Goal: Information Seeking & Learning: Learn about a topic

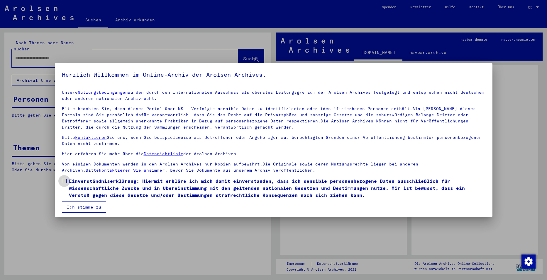
click at [67, 181] on label "Einverständniserklärung: Hiermit erkläre ich mich damit einverstanden, dass ich…" at bounding box center [274, 188] width 424 height 21
click at [72, 207] on button "Ich stimme zu" at bounding box center [84, 207] width 44 height 11
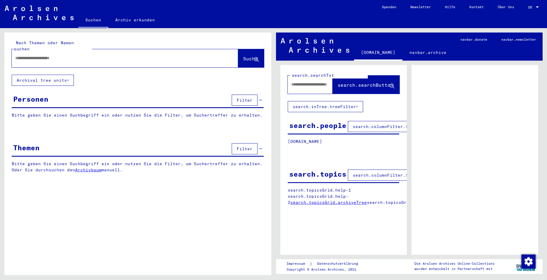
click at [66, 55] on input "text" at bounding box center [119, 58] width 209 height 6
type input "**********"
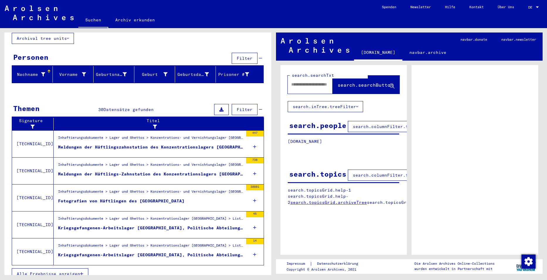
scroll to position [43, 0]
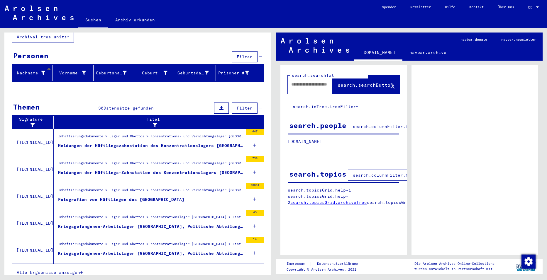
click at [150, 143] on div "Meldungen der Häftlingszahnstation des Konzentrationslagers [GEOGRAPHIC_DATA] e…" at bounding box center [150, 146] width 185 height 6
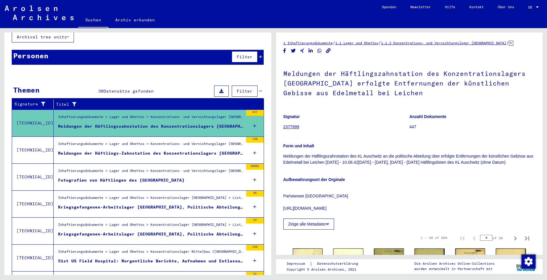
click at [293, 126] on link "2377999" at bounding box center [291, 127] width 16 height 5
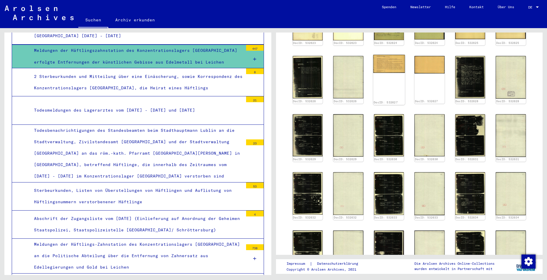
scroll to position [293, 0]
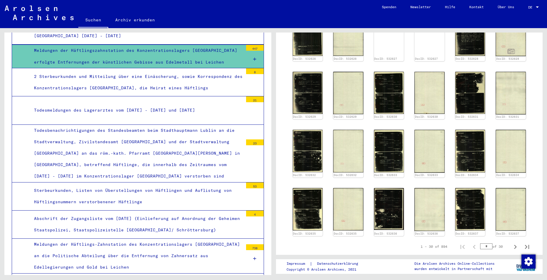
click at [144, 185] on div "Sterbeurkunden, Listen von Überstellungen von Häftlingen und Auflistung von Häf…" at bounding box center [137, 196] width 214 height 23
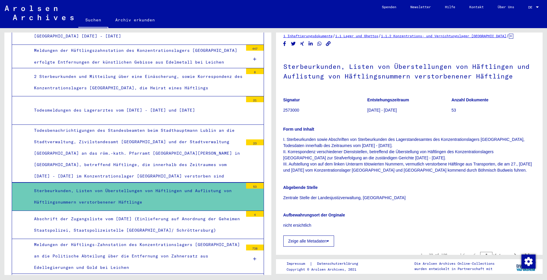
scroll to position [6, 0]
click at [134, 125] on div "Todesbenachrichtigungen des Standesbeamten beim Stadthauptmann Lublin an die St…" at bounding box center [137, 154] width 214 height 58
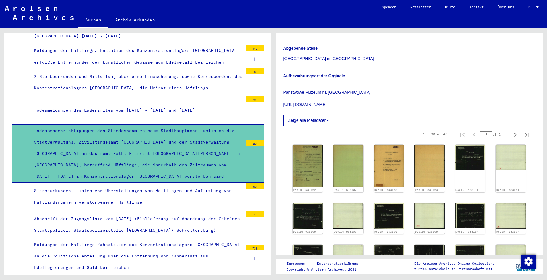
scroll to position [205, 0]
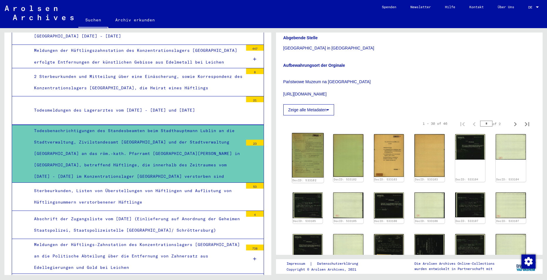
click at [311, 133] on img at bounding box center [308, 155] width 32 height 45
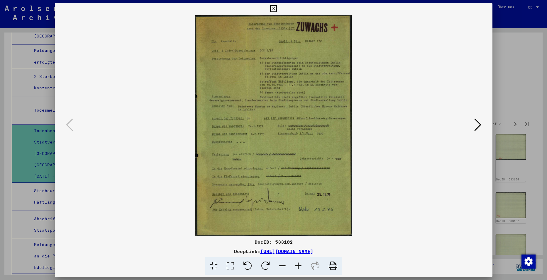
click at [476, 126] on icon at bounding box center [477, 125] width 7 height 14
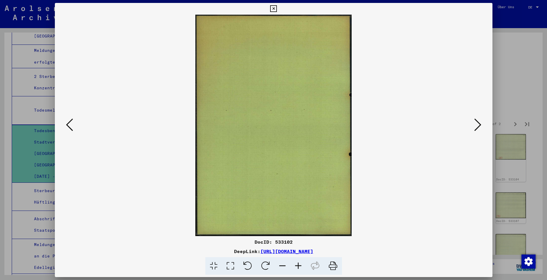
click at [272, 6] on icon at bounding box center [273, 8] width 7 height 7
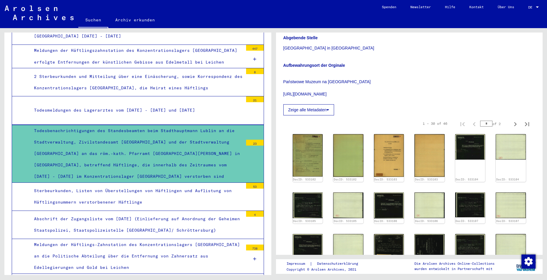
click at [130, 214] on div "Abschrift der Zugangsliste vom [DATE] (Einlieferung auf Anordnung der Geheimen …" at bounding box center [137, 225] width 214 height 23
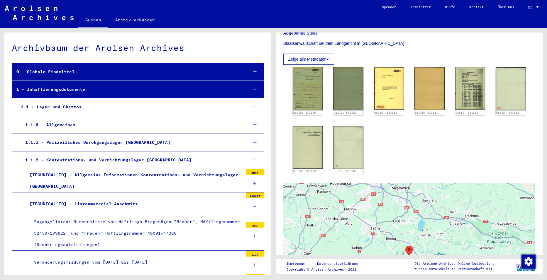
click at [250, 181] on div at bounding box center [255, 183] width 18 height 17
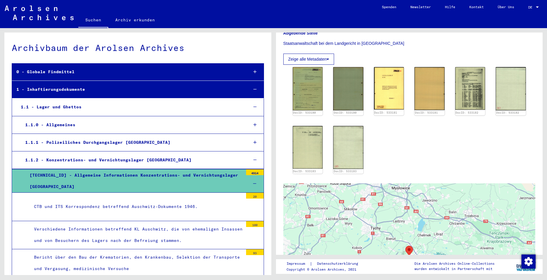
click at [253, 182] on icon at bounding box center [254, 184] width 3 height 4
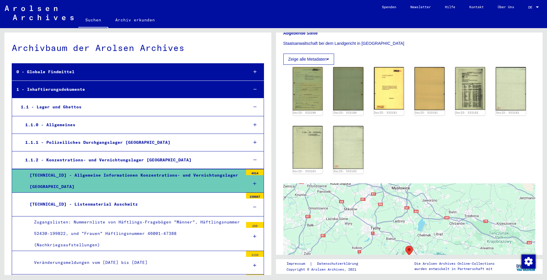
click at [253, 183] on icon at bounding box center [254, 184] width 3 height 4
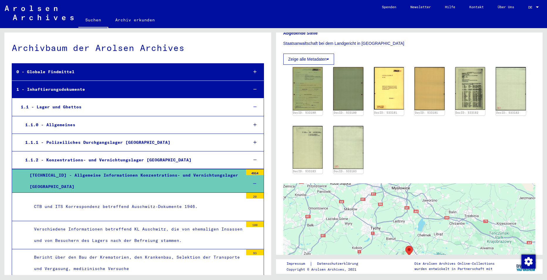
click at [253, 183] on icon at bounding box center [254, 184] width 3 height 4
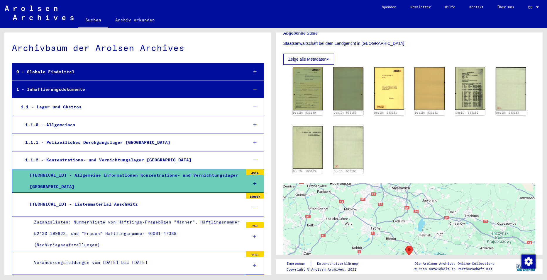
click at [112, 203] on div "[TECHNICAL_ID] - Listenmaterial Auschwitz" at bounding box center [134, 204] width 218 height 11
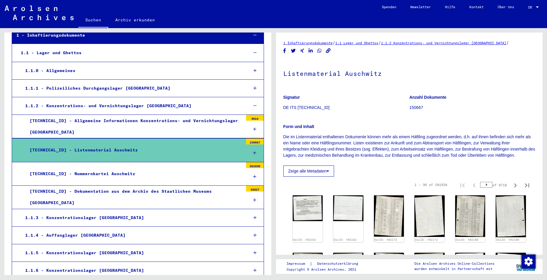
scroll to position [59, 0]
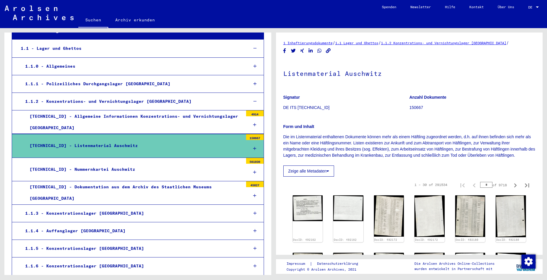
click at [253, 195] on icon at bounding box center [254, 196] width 3 height 4
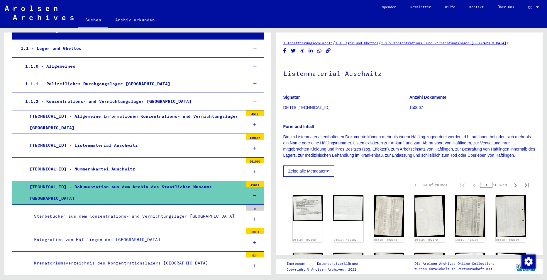
click at [253, 195] on icon at bounding box center [254, 196] width 3 height 4
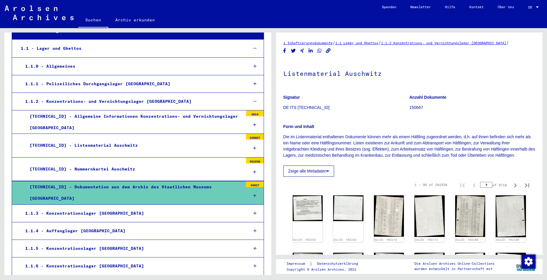
click at [253, 195] on icon at bounding box center [254, 196] width 3 height 4
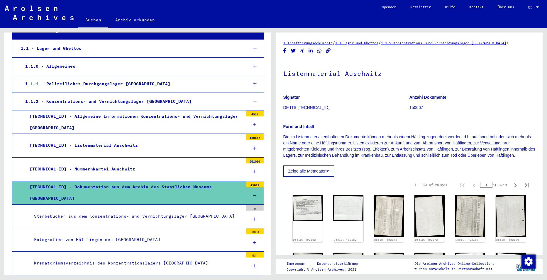
scroll to position [117, 0]
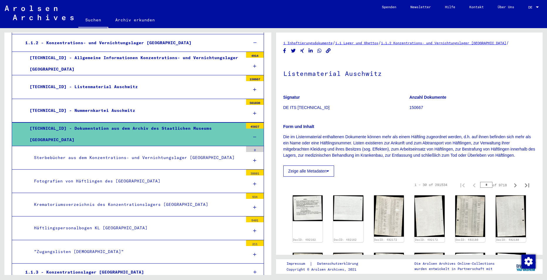
click at [125, 182] on div "Fotografien von Häftlingen des [GEOGRAPHIC_DATA]" at bounding box center [137, 181] width 214 height 11
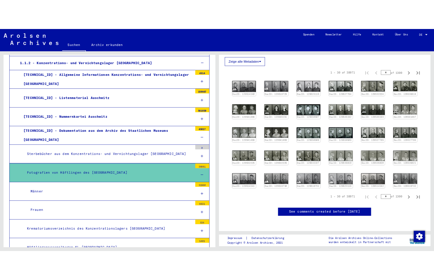
scroll to position [176, 0]
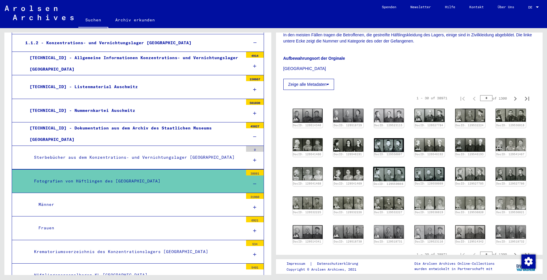
click at [392, 171] on img at bounding box center [389, 174] width 32 height 14
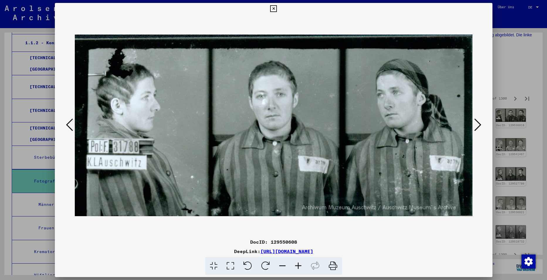
click at [479, 123] on icon at bounding box center [477, 125] width 7 height 14
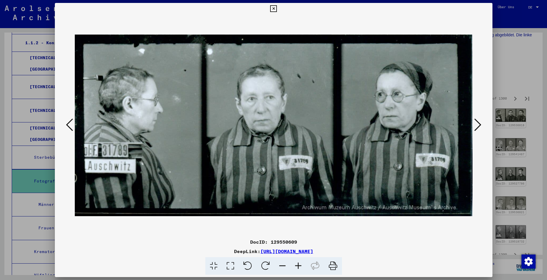
click at [479, 123] on icon at bounding box center [477, 125] width 7 height 14
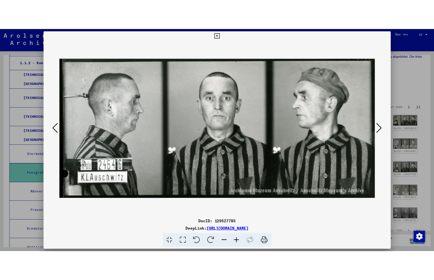
scroll to position [188, 0]
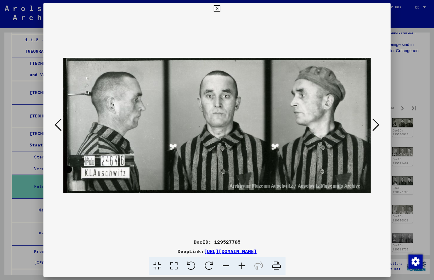
click at [376, 123] on icon at bounding box center [375, 125] width 7 height 14
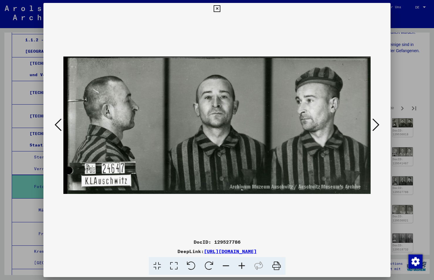
click at [380, 123] on button at bounding box center [376, 125] width 11 height 17
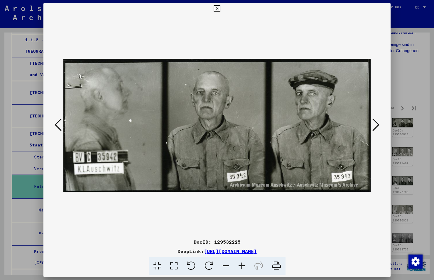
click at [376, 121] on icon at bounding box center [375, 125] width 7 height 14
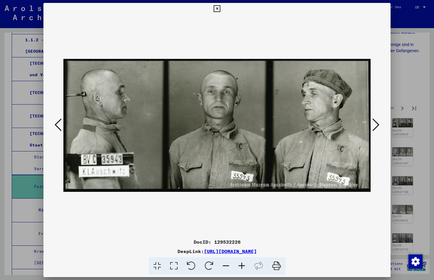
click at [376, 121] on icon at bounding box center [375, 125] width 7 height 14
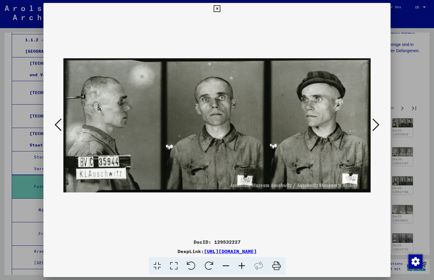
click at [376, 121] on icon at bounding box center [375, 125] width 7 height 14
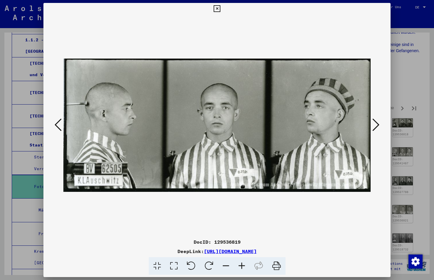
click at [374, 123] on icon at bounding box center [375, 125] width 7 height 14
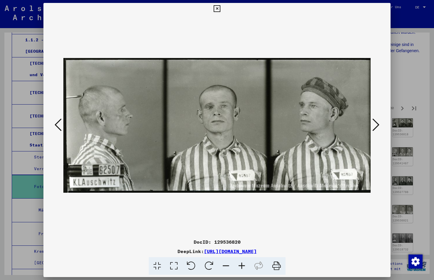
click at [374, 123] on icon at bounding box center [375, 125] width 7 height 14
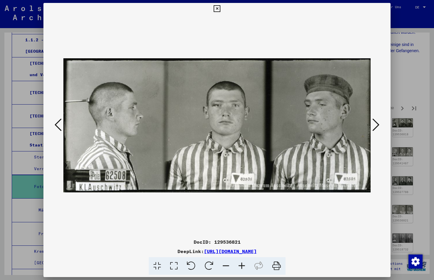
click at [374, 123] on icon at bounding box center [375, 125] width 7 height 14
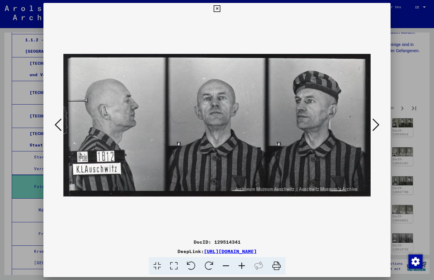
click at [374, 123] on icon at bounding box center [375, 125] width 7 height 14
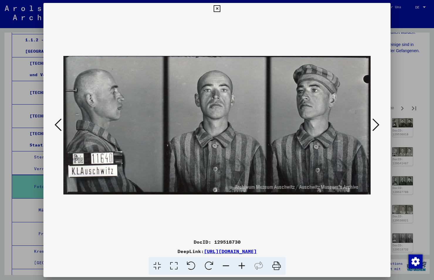
click at [374, 122] on icon at bounding box center [375, 125] width 7 height 14
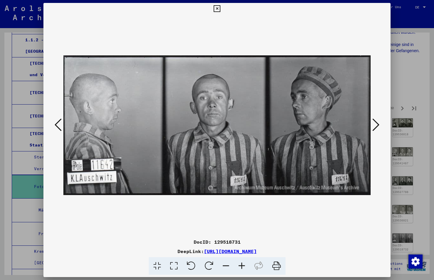
click at [374, 122] on icon at bounding box center [375, 125] width 7 height 14
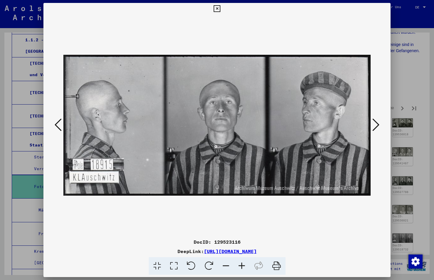
click at [375, 122] on icon at bounding box center [375, 125] width 7 height 14
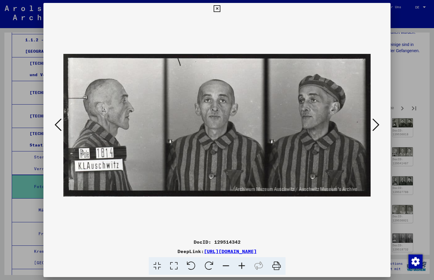
click at [376, 121] on icon at bounding box center [375, 125] width 7 height 14
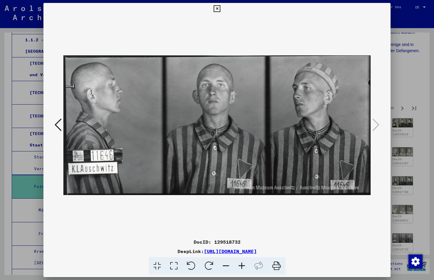
click at [58, 121] on icon at bounding box center [58, 125] width 7 height 14
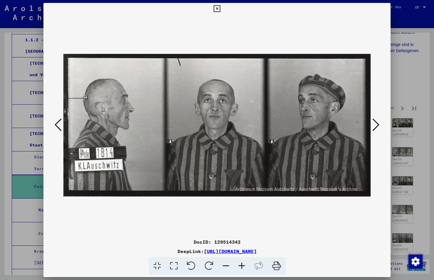
click at [58, 120] on icon at bounding box center [58, 125] width 7 height 14
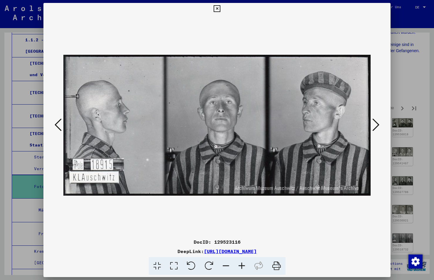
click at [58, 120] on icon at bounding box center [58, 125] width 7 height 14
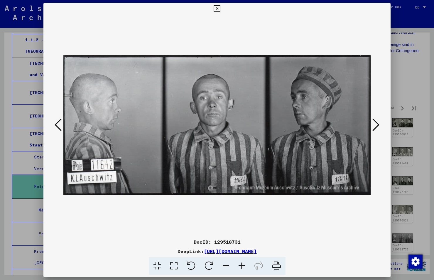
click at [58, 120] on icon at bounding box center [58, 125] width 7 height 14
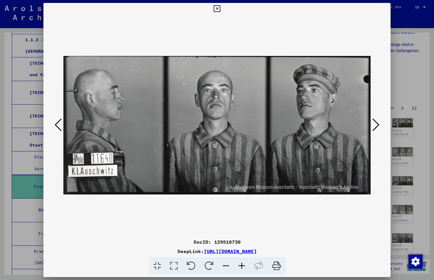
click at [58, 120] on icon at bounding box center [58, 125] width 7 height 14
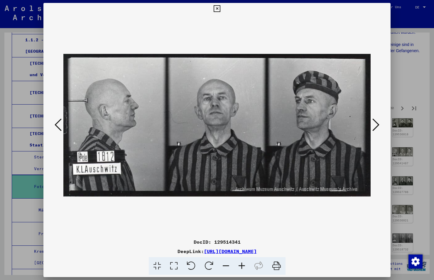
click at [58, 120] on icon at bounding box center [58, 125] width 7 height 14
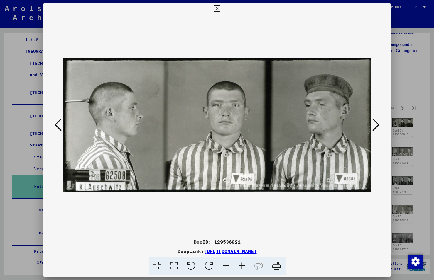
click at [58, 120] on icon at bounding box center [58, 125] width 7 height 14
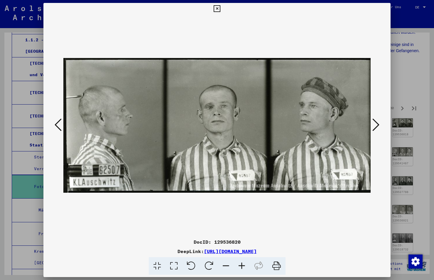
click at [55, 122] on icon at bounding box center [58, 125] width 7 height 14
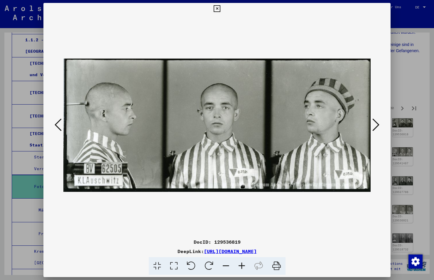
click at [55, 122] on icon at bounding box center [58, 125] width 7 height 14
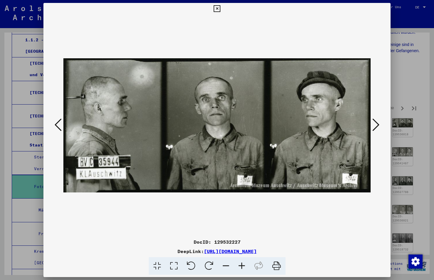
click at [55, 122] on icon at bounding box center [58, 125] width 7 height 14
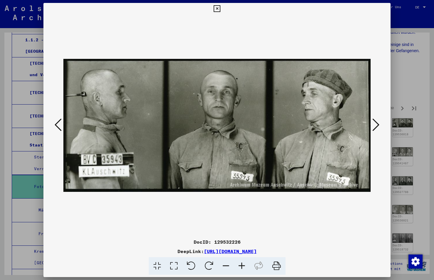
click at [55, 122] on icon at bounding box center [58, 125] width 7 height 14
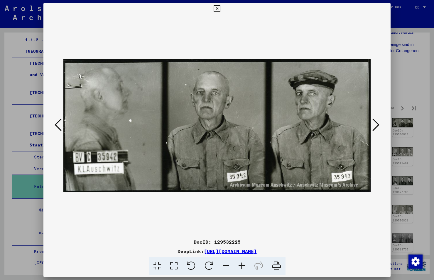
click at [55, 122] on icon at bounding box center [58, 125] width 7 height 14
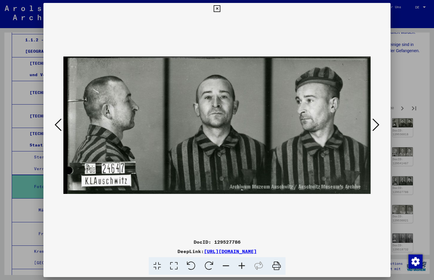
click at [55, 122] on icon at bounding box center [58, 125] width 7 height 14
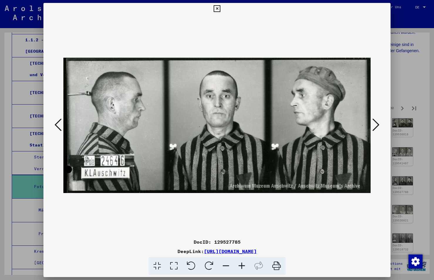
click at [55, 122] on icon at bounding box center [58, 125] width 7 height 14
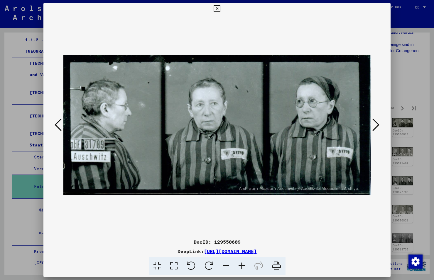
click at [55, 122] on icon at bounding box center [58, 125] width 7 height 14
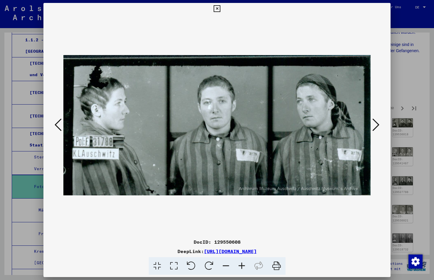
click at [58, 121] on icon at bounding box center [58, 125] width 7 height 14
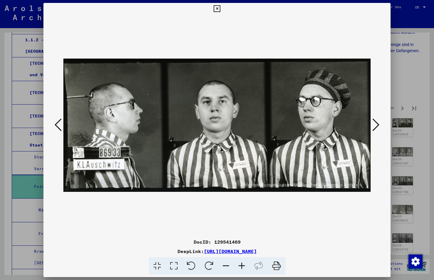
click at [58, 121] on icon at bounding box center [58, 125] width 7 height 14
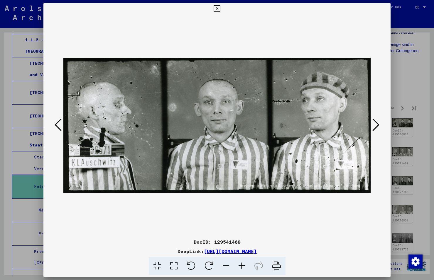
click at [58, 121] on icon at bounding box center [58, 125] width 7 height 14
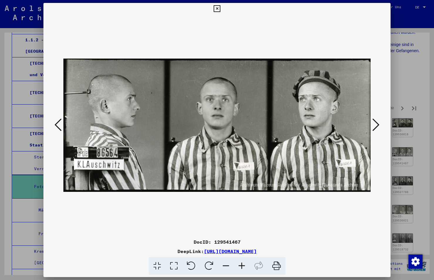
click at [58, 121] on icon at bounding box center [58, 125] width 7 height 14
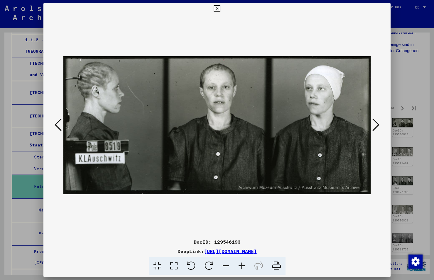
click at [57, 122] on icon at bounding box center [58, 125] width 7 height 14
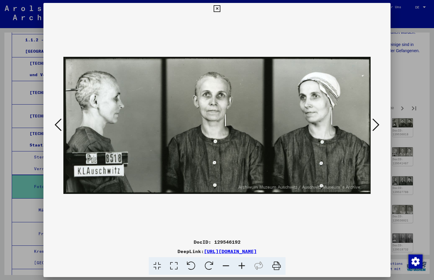
click at [57, 122] on icon at bounding box center [58, 125] width 7 height 14
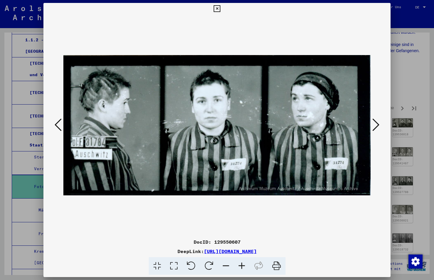
click at [57, 122] on icon at bounding box center [58, 125] width 7 height 14
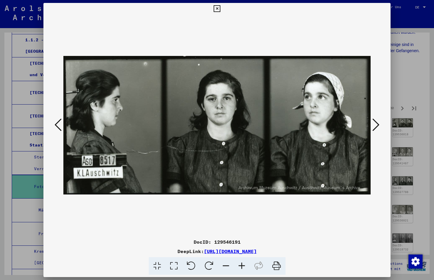
click at [60, 120] on icon at bounding box center [58, 125] width 7 height 14
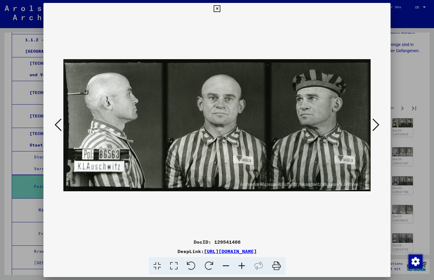
click at [58, 121] on icon at bounding box center [58, 125] width 7 height 14
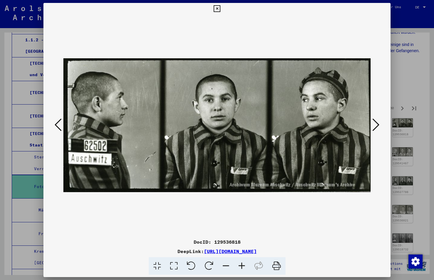
click at [58, 121] on icon at bounding box center [58, 125] width 7 height 14
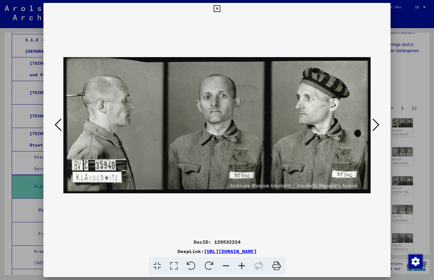
click at [58, 121] on icon at bounding box center [58, 125] width 7 height 14
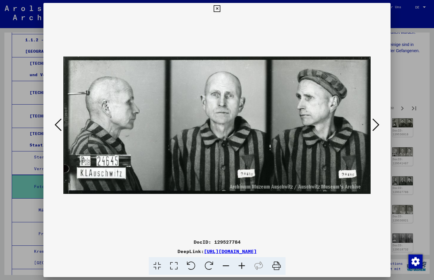
click at [58, 121] on icon at bounding box center [58, 125] width 7 height 14
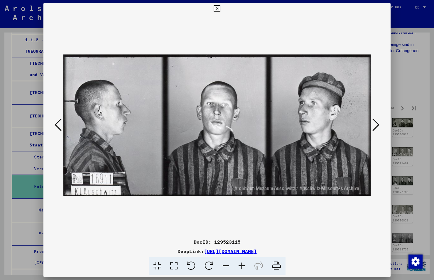
click at [59, 122] on icon at bounding box center [58, 125] width 7 height 14
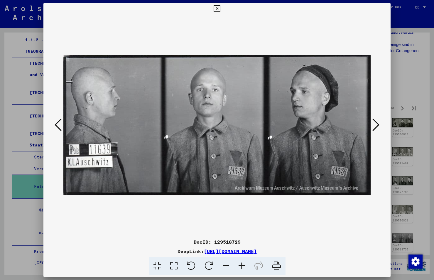
click at [58, 123] on icon at bounding box center [58, 125] width 7 height 14
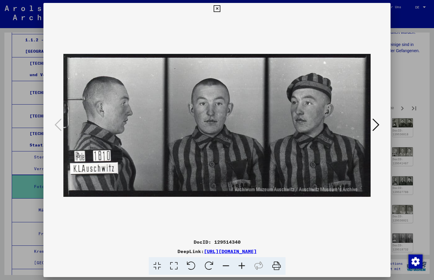
drag, startPoint x: 378, startPoint y: 209, endPoint x: 391, endPoint y: 180, distance: 31.9
click at [381, 206] on div at bounding box center [216, 126] width 347 height 222
click at [217, 8] on icon at bounding box center [217, 8] width 7 height 7
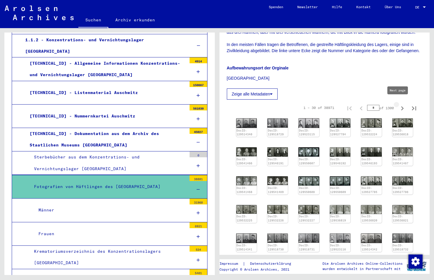
click at [398, 104] on icon "Next page" at bounding box center [402, 108] width 8 height 8
type input "*"
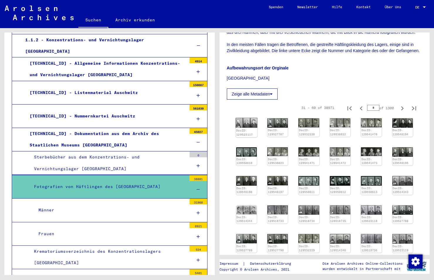
click at [251, 118] on img at bounding box center [247, 123] width 22 height 10
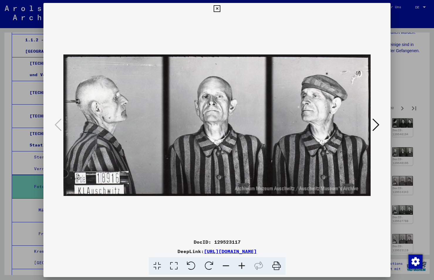
click at [251, 118] on img at bounding box center [216, 126] width 307 height 222
click at [375, 121] on icon at bounding box center [375, 125] width 7 height 14
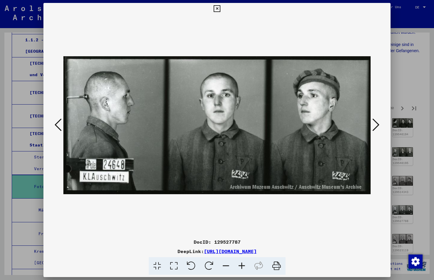
click at [375, 121] on icon at bounding box center [375, 125] width 7 height 14
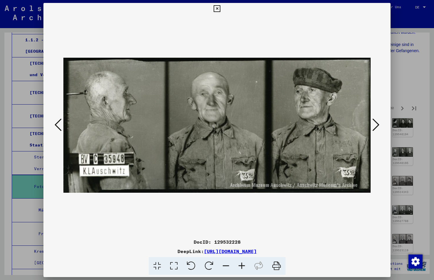
click at [375, 121] on icon at bounding box center [375, 125] width 7 height 14
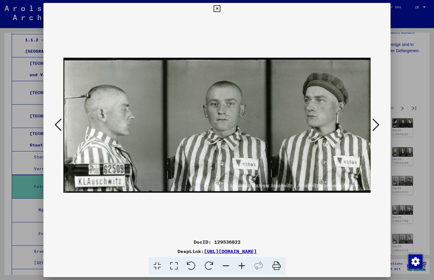
click at [375, 121] on icon at bounding box center [375, 125] width 7 height 14
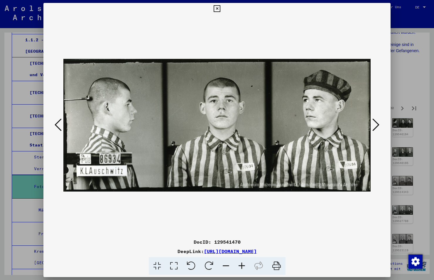
click at [378, 124] on icon at bounding box center [375, 125] width 7 height 14
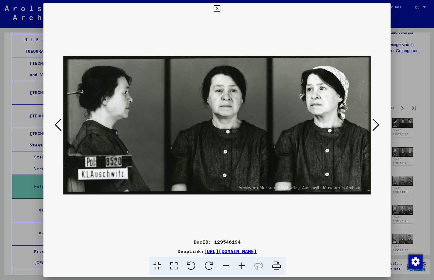
click at [379, 123] on icon at bounding box center [375, 125] width 7 height 14
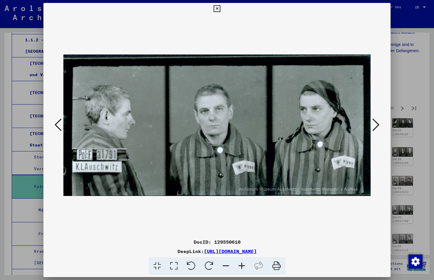
click at [379, 123] on icon at bounding box center [375, 125] width 7 height 14
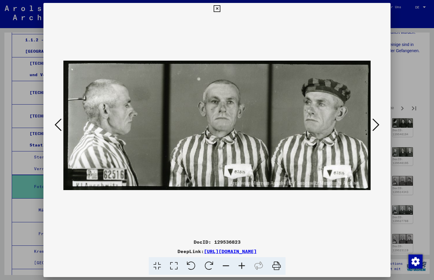
click at [379, 123] on icon at bounding box center [375, 125] width 7 height 14
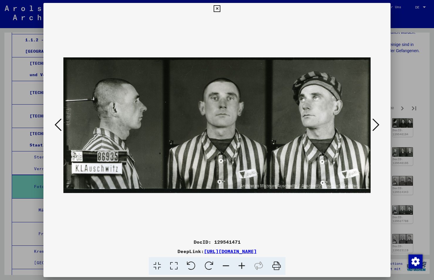
click at [379, 123] on icon at bounding box center [375, 125] width 7 height 14
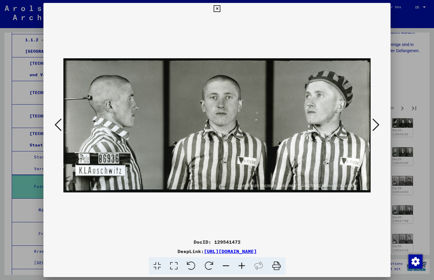
click at [379, 123] on icon at bounding box center [375, 125] width 7 height 14
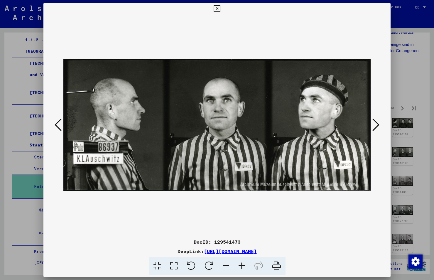
click at [379, 123] on icon at bounding box center [375, 125] width 7 height 14
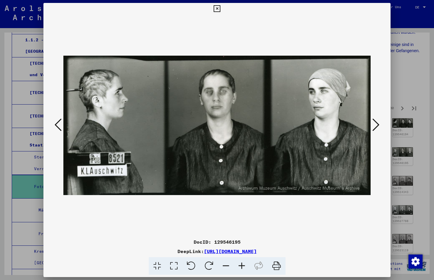
click at [379, 123] on icon at bounding box center [375, 125] width 7 height 14
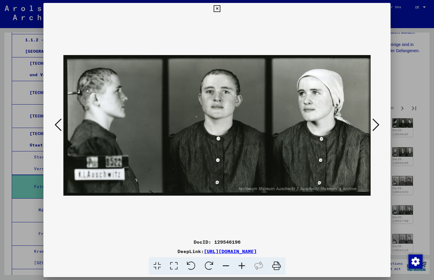
click at [378, 124] on icon at bounding box center [375, 125] width 7 height 14
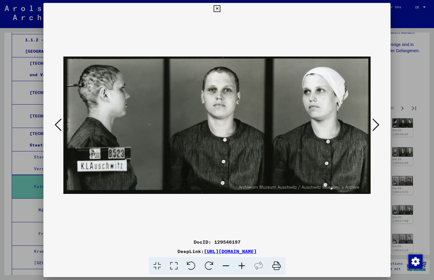
click at [376, 121] on icon at bounding box center [375, 125] width 7 height 14
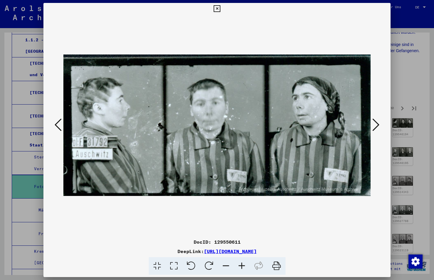
click at [377, 121] on icon at bounding box center [375, 125] width 7 height 14
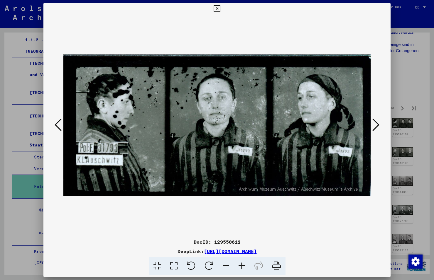
click at [378, 122] on icon at bounding box center [375, 125] width 7 height 14
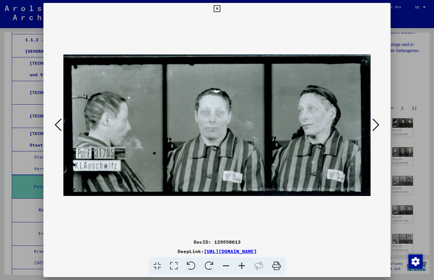
click at [378, 122] on icon at bounding box center [375, 125] width 7 height 14
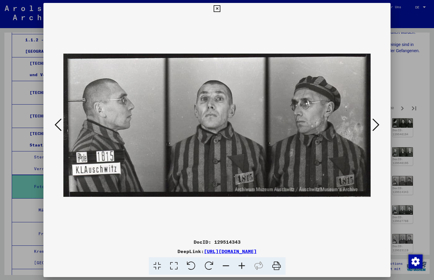
click at [378, 122] on icon at bounding box center [375, 125] width 7 height 14
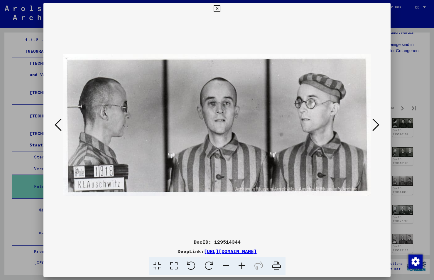
click at [376, 124] on icon at bounding box center [375, 125] width 7 height 14
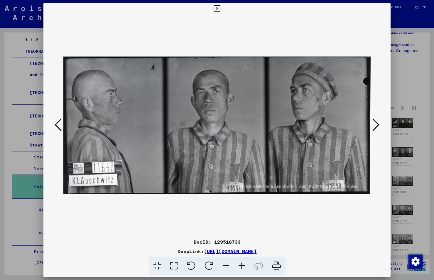
click at [376, 124] on icon at bounding box center [375, 125] width 7 height 14
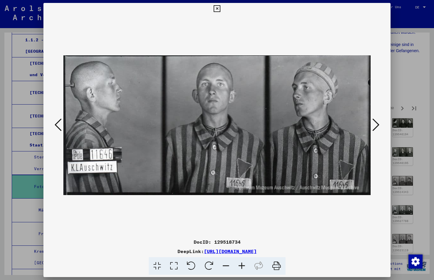
click at [376, 124] on icon at bounding box center [375, 125] width 7 height 14
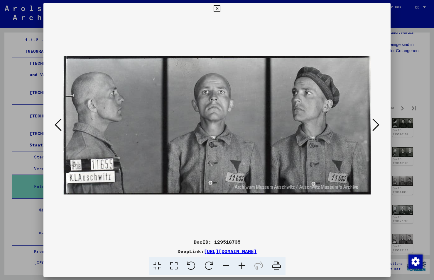
click at [376, 124] on icon at bounding box center [375, 125] width 7 height 14
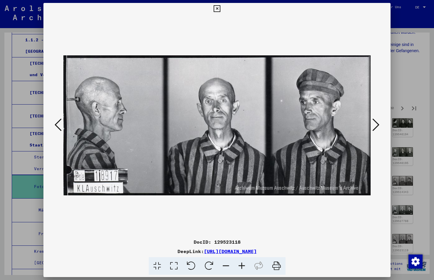
click at [373, 121] on icon at bounding box center [375, 125] width 7 height 14
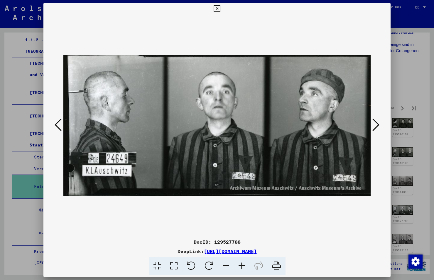
click at [373, 121] on icon at bounding box center [375, 125] width 7 height 14
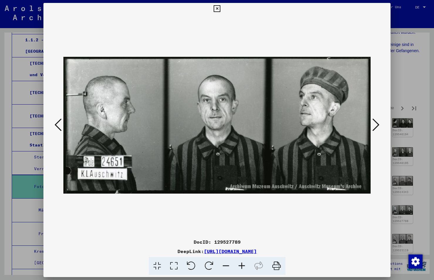
click at [373, 121] on icon at bounding box center [375, 125] width 7 height 14
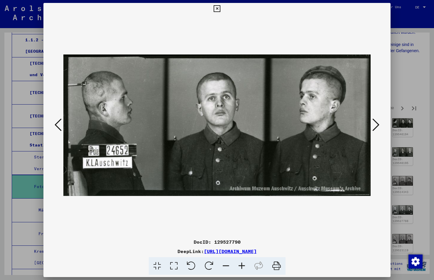
click at [373, 121] on icon at bounding box center [375, 125] width 7 height 14
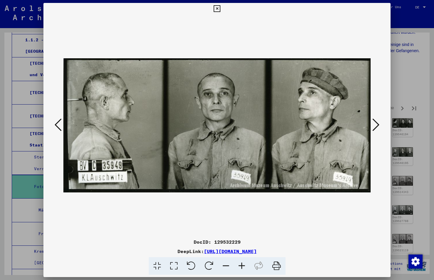
click at [373, 121] on icon at bounding box center [375, 125] width 7 height 14
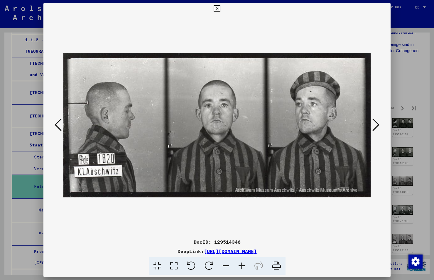
click at [373, 121] on icon at bounding box center [375, 125] width 7 height 14
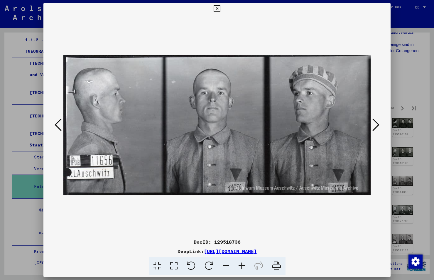
click at [373, 121] on icon at bounding box center [375, 125] width 7 height 14
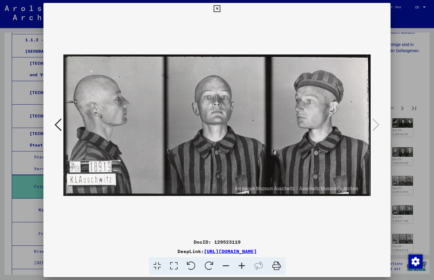
click at [58, 122] on icon at bounding box center [58, 125] width 7 height 14
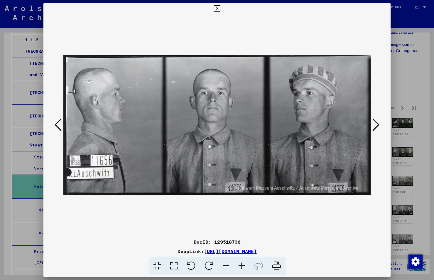
click at [58, 122] on icon at bounding box center [58, 125] width 7 height 14
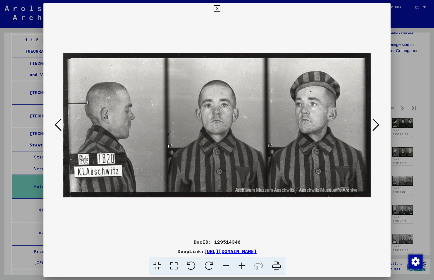
click at [219, 8] on icon at bounding box center [217, 8] width 7 height 7
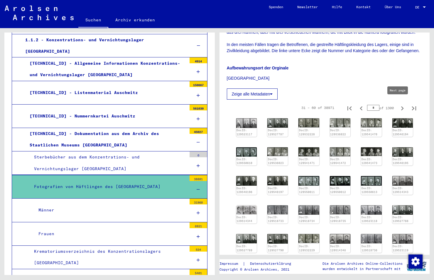
click at [401, 107] on icon "Next page" at bounding box center [402, 109] width 3 height 4
type input "*"
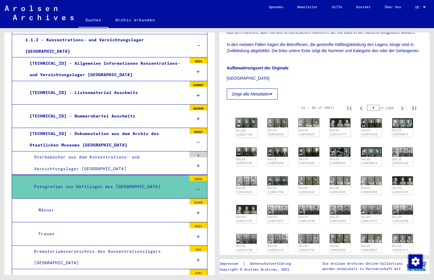
click at [252, 121] on img at bounding box center [247, 123] width 22 height 10
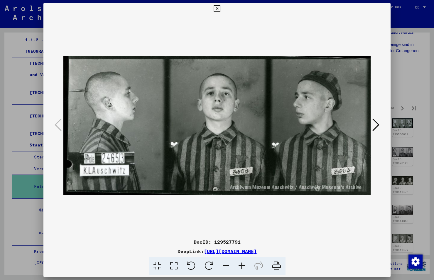
click at [374, 124] on icon at bounding box center [375, 125] width 7 height 14
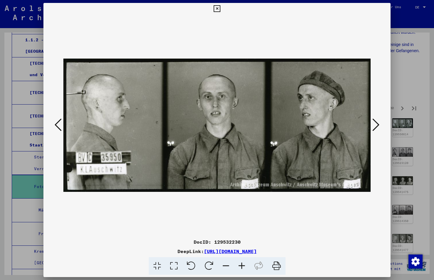
click at [374, 124] on icon at bounding box center [375, 125] width 7 height 14
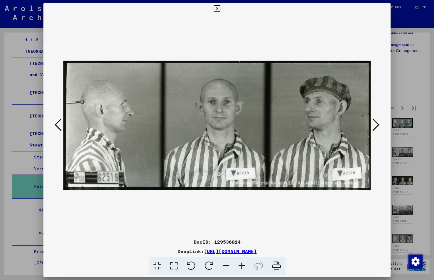
click at [375, 125] on icon at bounding box center [375, 125] width 7 height 14
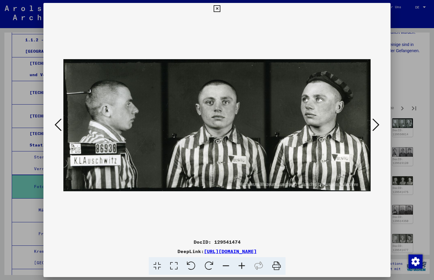
click at [375, 125] on icon at bounding box center [375, 125] width 7 height 14
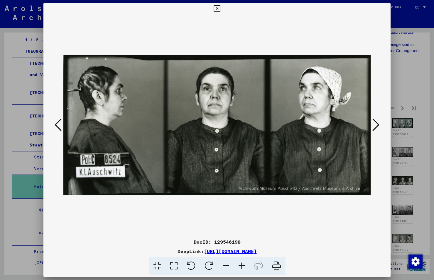
click at [377, 124] on icon at bounding box center [375, 125] width 7 height 14
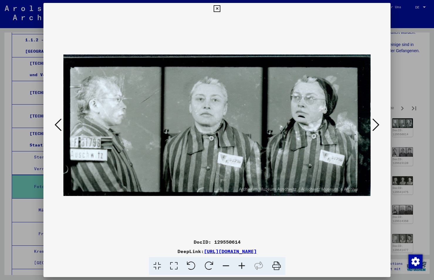
click at [377, 124] on icon at bounding box center [375, 125] width 7 height 14
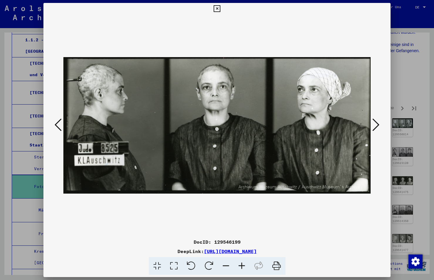
click at [377, 122] on icon at bounding box center [375, 125] width 7 height 14
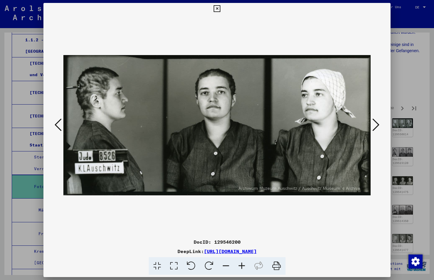
click at [376, 124] on icon at bounding box center [375, 125] width 7 height 14
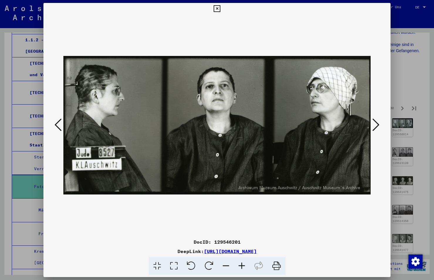
click at [376, 124] on icon at bounding box center [375, 125] width 7 height 14
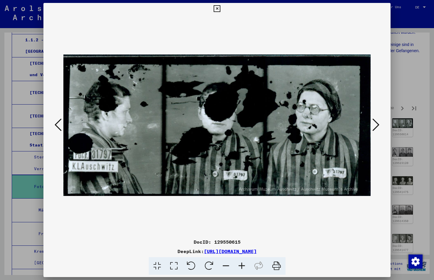
click at [376, 124] on icon at bounding box center [375, 125] width 7 height 14
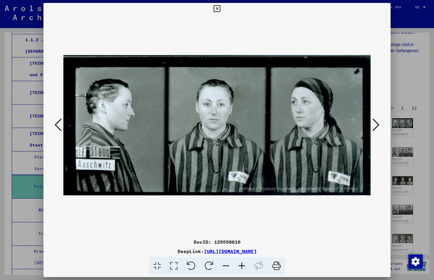
click at [376, 124] on icon at bounding box center [375, 125] width 7 height 14
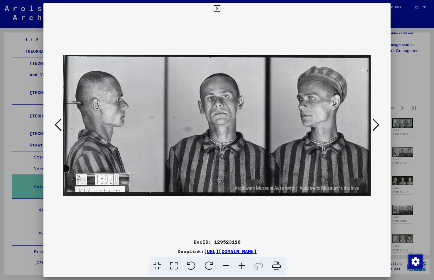
click at [376, 121] on icon at bounding box center [375, 125] width 7 height 14
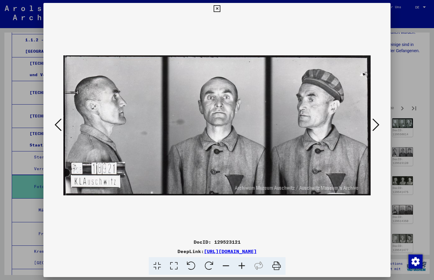
click at [376, 121] on icon at bounding box center [375, 125] width 7 height 14
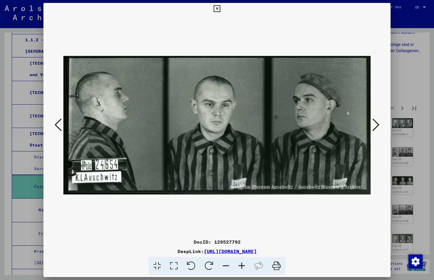
drag, startPoint x: 58, startPoint y: 121, endPoint x: 115, endPoint y: 119, distance: 56.7
click at [59, 121] on icon at bounding box center [58, 125] width 7 height 14
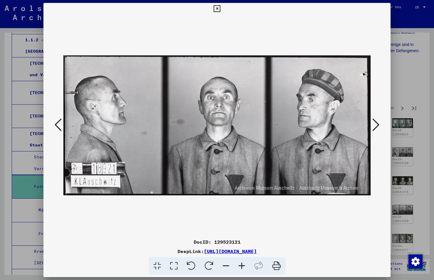
click at [376, 121] on icon at bounding box center [375, 125] width 7 height 14
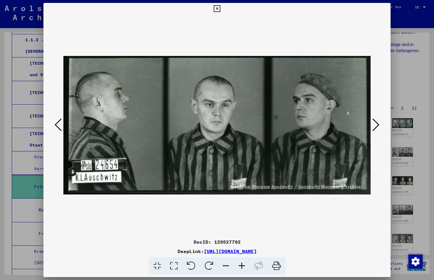
click at [376, 121] on icon at bounding box center [375, 125] width 7 height 14
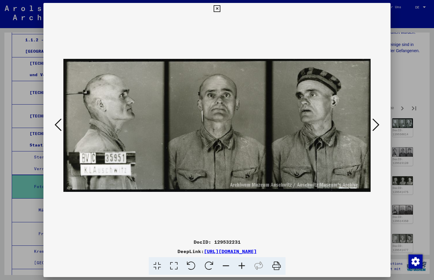
click at [376, 121] on icon at bounding box center [375, 125] width 7 height 14
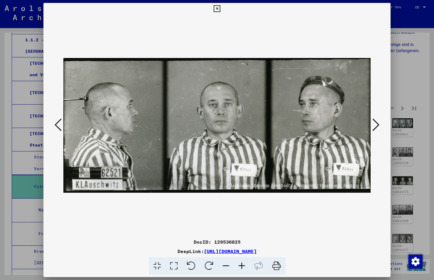
click at [376, 121] on icon at bounding box center [375, 125] width 7 height 14
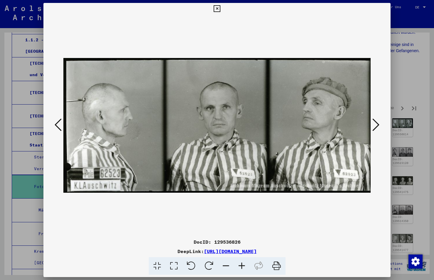
click at [376, 121] on icon at bounding box center [375, 125] width 7 height 14
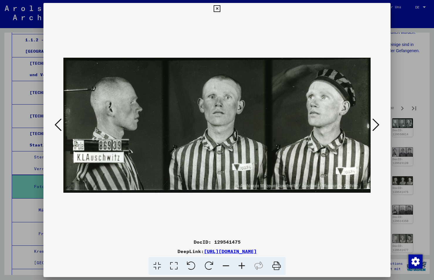
click at [58, 122] on icon at bounding box center [58, 125] width 7 height 14
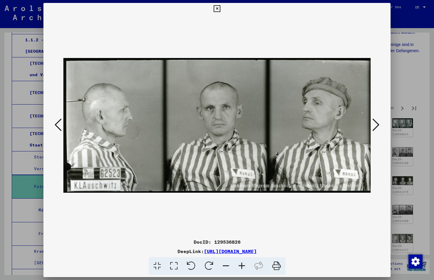
click at [379, 125] on icon at bounding box center [375, 125] width 7 height 14
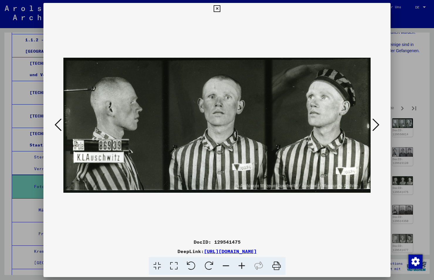
click at [379, 125] on icon at bounding box center [375, 125] width 7 height 14
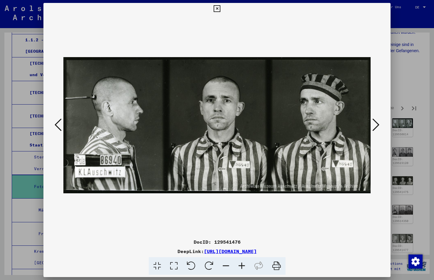
click at [379, 125] on icon at bounding box center [375, 125] width 7 height 14
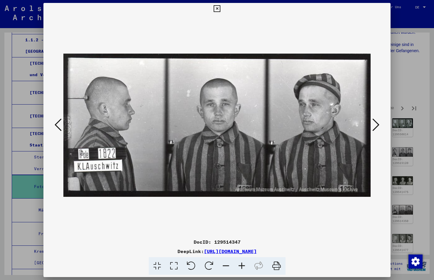
click at [379, 125] on icon at bounding box center [375, 125] width 7 height 14
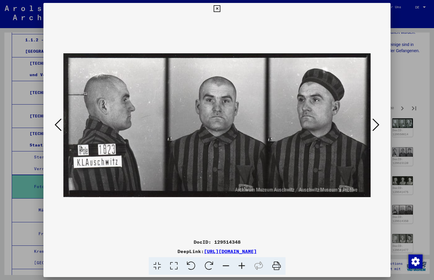
click at [379, 125] on icon at bounding box center [375, 125] width 7 height 14
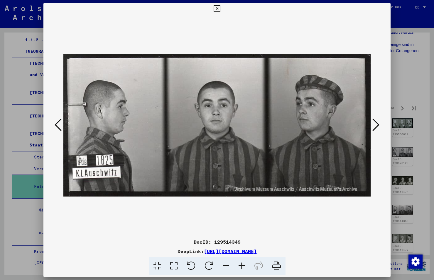
click at [379, 125] on icon at bounding box center [375, 125] width 7 height 14
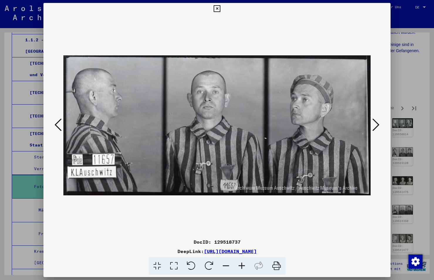
click at [373, 120] on icon at bounding box center [375, 125] width 7 height 14
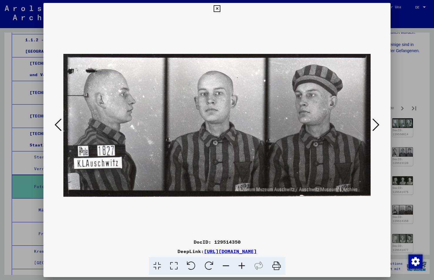
click at [373, 120] on icon at bounding box center [375, 125] width 7 height 14
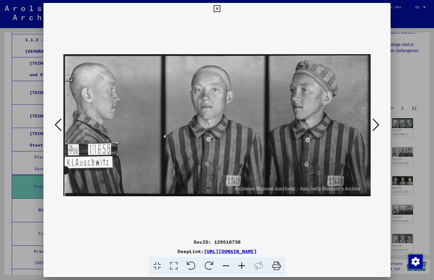
click at [373, 120] on icon at bounding box center [375, 125] width 7 height 14
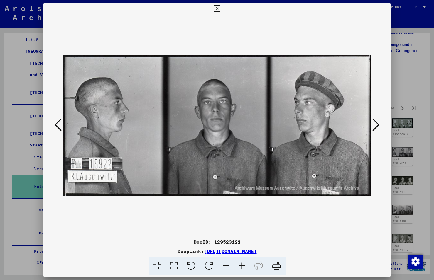
click at [373, 120] on icon at bounding box center [375, 125] width 7 height 14
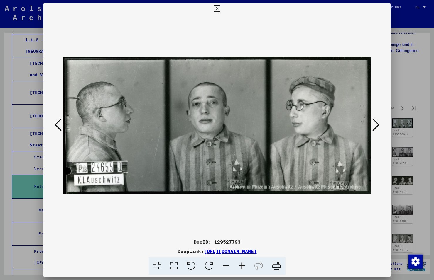
click at [373, 120] on icon at bounding box center [375, 125] width 7 height 14
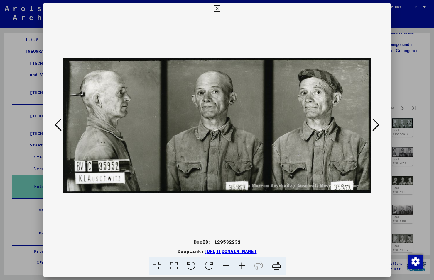
click at [373, 120] on icon at bounding box center [375, 125] width 7 height 14
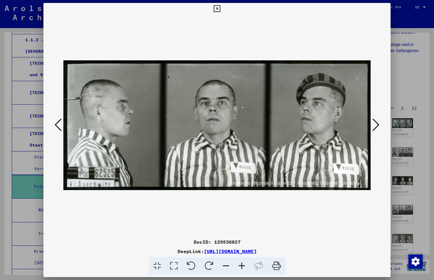
click at [373, 120] on icon at bounding box center [375, 125] width 7 height 14
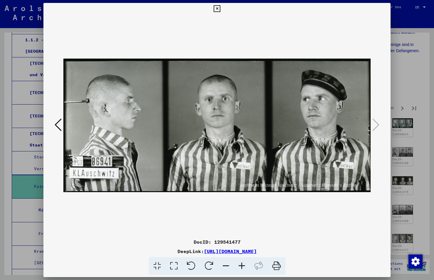
click at [216, 9] on icon at bounding box center [217, 8] width 7 height 7
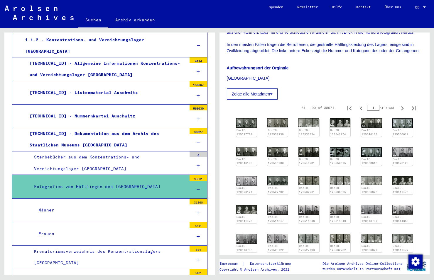
click at [117, 129] on div "[TECHNICAL_ID] - Dokumentation aus dem Archiv des Staatlichen Museums [GEOGRAPH…" at bounding box center [105, 139] width 161 height 23
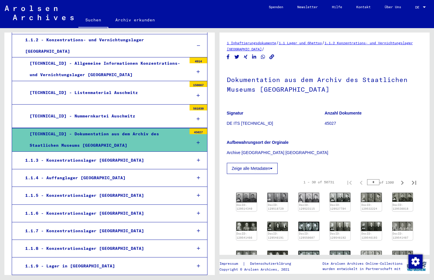
click at [197, 141] on icon at bounding box center [198, 143] width 3 height 4
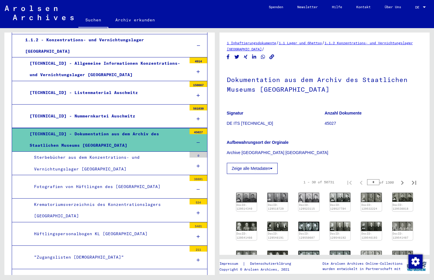
click at [104, 152] on div "Sterbebücher aus dem Konzentrations- und Vernichtungslager [GEOGRAPHIC_DATA]" at bounding box center [108, 163] width 157 height 23
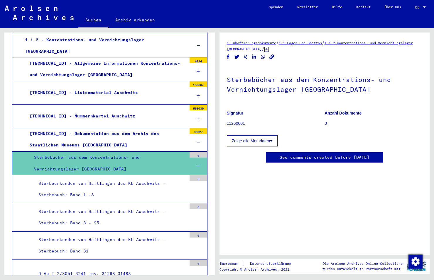
click at [262, 141] on button "Zeige alle Metadaten" at bounding box center [252, 141] width 51 height 11
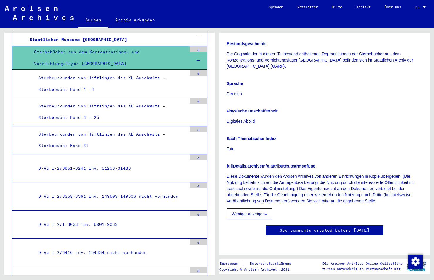
scroll to position [235, 0]
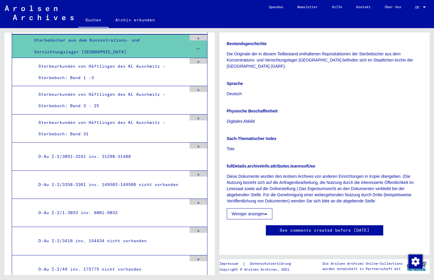
click at [95, 208] on div "D-Au I-2/1-3033 inv. 6001-9033" at bounding box center [110, 212] width 153 height 11
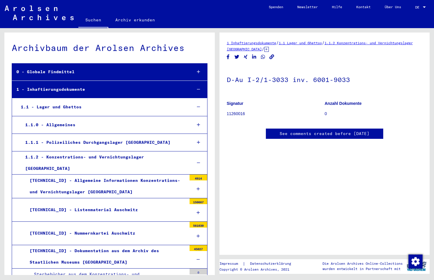
click at [197, 124] on icon at bounding box center [198, 125] width 3 height 4
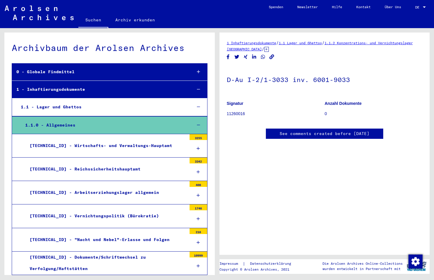
click at [197, 124] on icon at bounding box center [198, 125] width 3 height 4
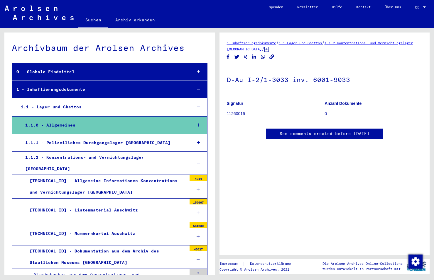
click at [197, 124] on icon at bounding box center [198, 125] width 3 height 4
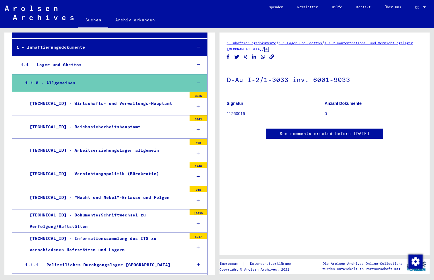
scroll to position [59, 0]
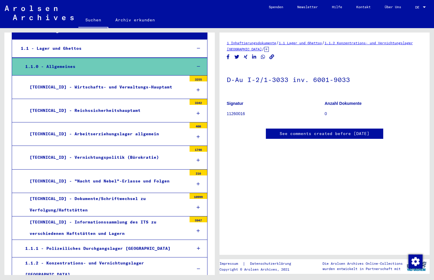
click at [108, 155] on div "[TECHNICAL_ID] - Vernichtungspolitik (Bürokratie)" at bounding box center [105, 157] width 161 height 11
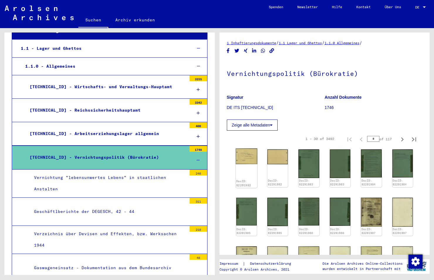
click at [241, 156] on img at bounding box center [247, 157] width 22 height 16
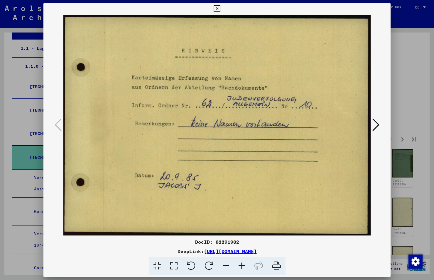
click at [241, 156] on img at bounding box center [216, 126] width 307 height 222
click at [376, 124] on icon at bounding box center [375, 125] width 7 height 14
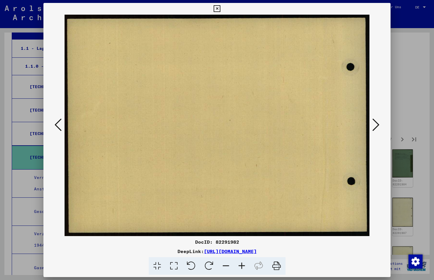
click at [376, 124] on icon at bounding box center [375, 125] width 7 height 14
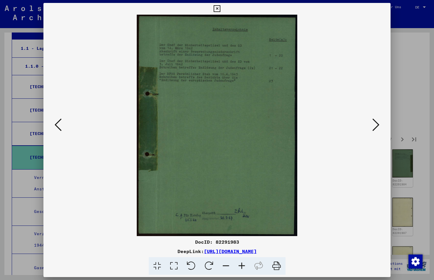
click at [376, 124] on icon at bounding box center [375, 125] width 7 height 14
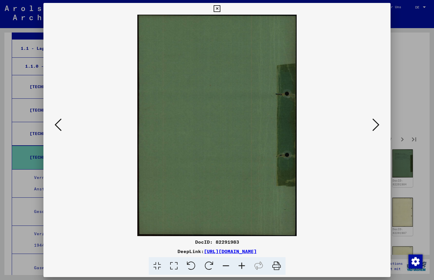
click at [376, 124] on icon at bounding box center [375, 125] width 7 height 14
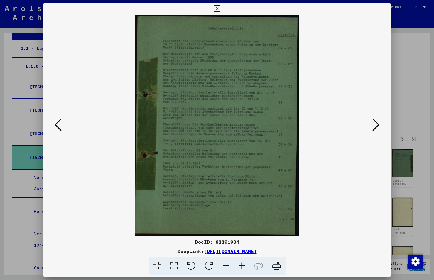
click at [376, 124] on icon at bounding box center [375, 125] width 7 height 14
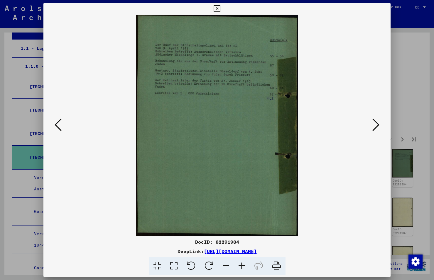
click at [376, 124] on icon at bounding box center [375, 125] width 7 height 14
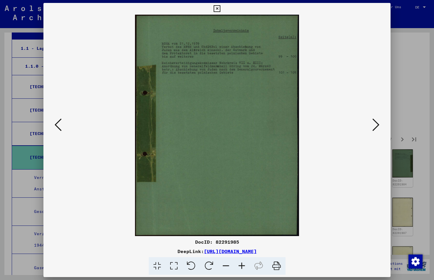
click at [376, 124] on icon at bounding box center [375, 125] width 7 height 14
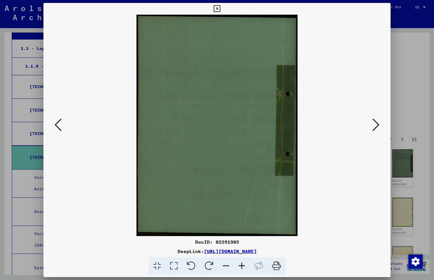
click at [376, 124] on icon at bounding box center [375, 125] width 7 height 14
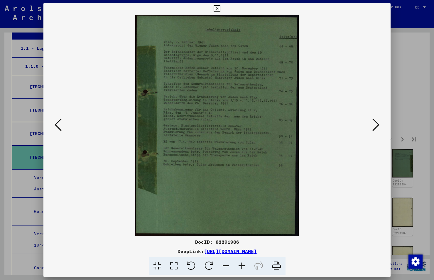
click at [376, 124] on icon at bounding box center [375, 125] width 7 height 14
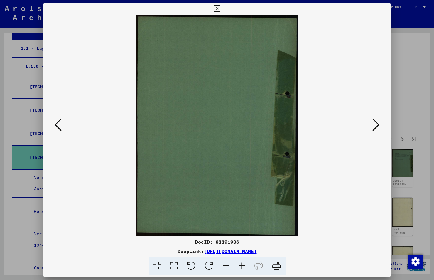
click at [376, 124] on icon at bounding box center [375, 125] width 7 height 14
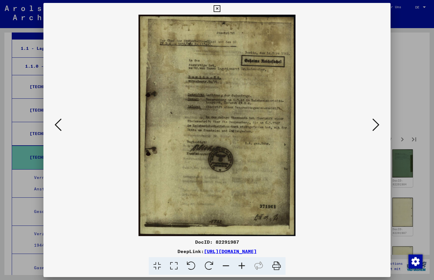
click at [376, 124] on icon at bounding box center [375, 125] width 7 height 14
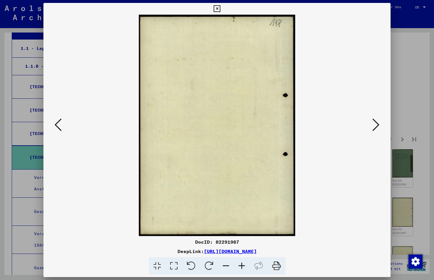
click at [376, 124] on icon at bounding box center [375, 125] width 7 height 14
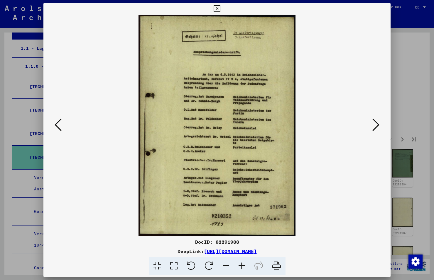
click at [376, 124] on icon at bounding box center [375, 125] width 7 height 14
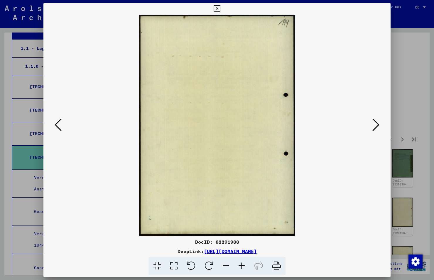
click at [376, 124] on icon at bounding box center [375, 125] width 7 height 14
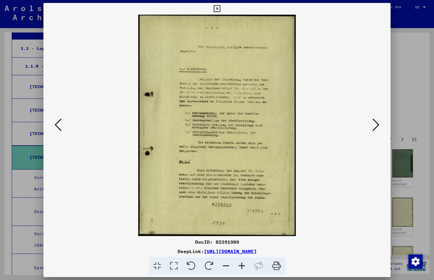
click at [376, 124] on icon at bounding box center [375, 125] width 7 height 14
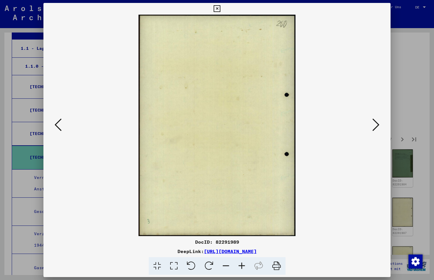
click at [376, 124] on icon at bounding box center [375, 125] width 7 height 14
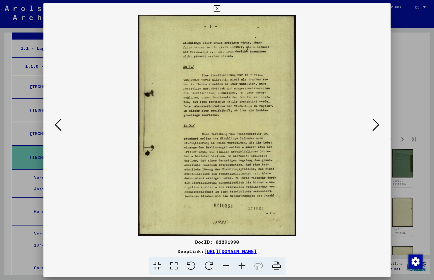
click at [376, 124] on icon at bounding box center [375, 125] width 7 height 14
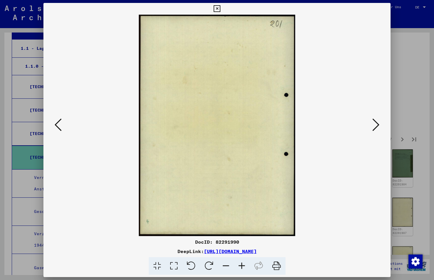
click at [376, 124] on icon at bounding box center [375, 125] width 7 height 14
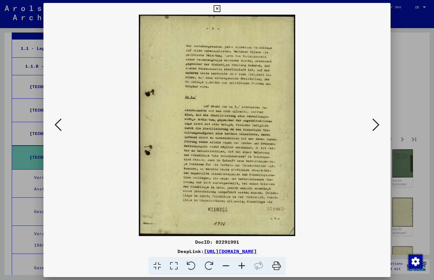
click at [376, 124] on icon at bounding box center [375, 125] width 7 height 14
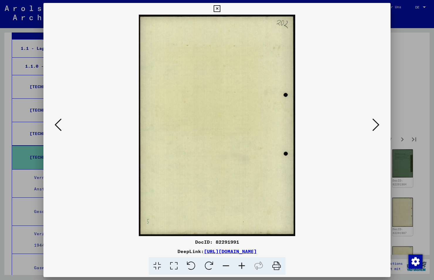
click at [376, 124] on icon at bounding box center [375, 125] width 7 height 14
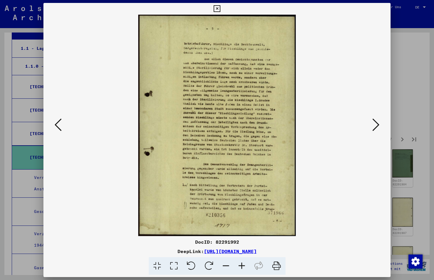
click at [376, 124] on icon at bounding box center [375, 125] width 7 height 14
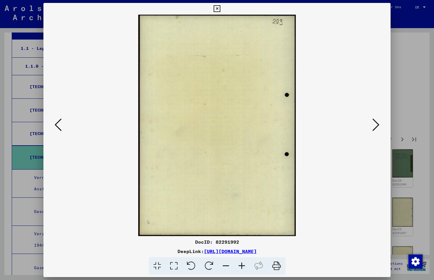
click at [376, 124] on icon at bounding box center [375, 125] width 7 height 14
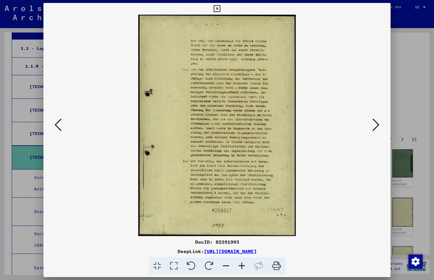
click at [376, 124] on icon at bounding box center [375, 125] width 7 height 14
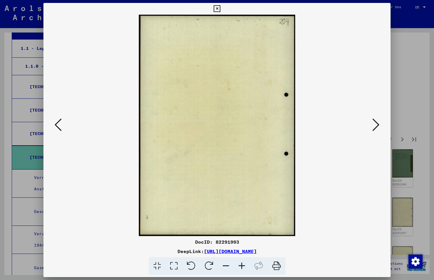
click at [376, 124] on icon at bounding box center [375, 125] width 7 height 14
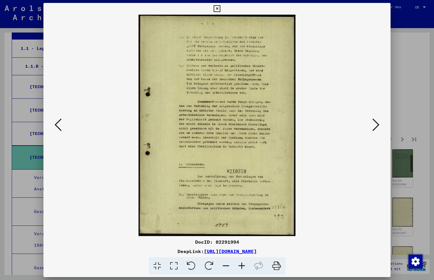
click at [376, 124] on icon at bounding box center [375, 125] width 7 height 14
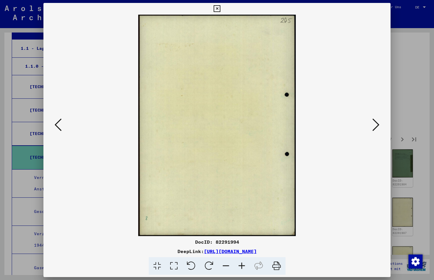
click at [376, 124] on icon at bounding box center [375, 125] width 7 height 14
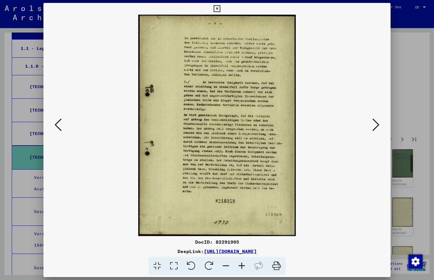
click at [376, 124] on icon at bounding box center [375, 125] width 7 height 14
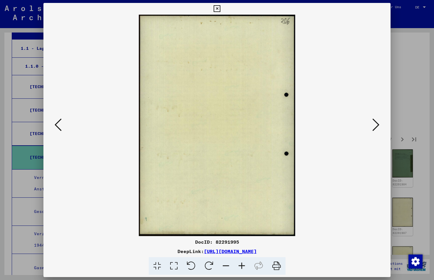
click at [376, 124] on icon at bounding box center [375, 125] width 7 height 14
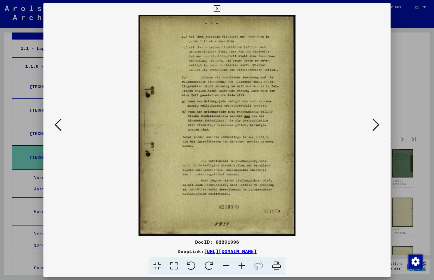
click at [376, 124] on icon at bounding box center [375, 125] width 7 height 14
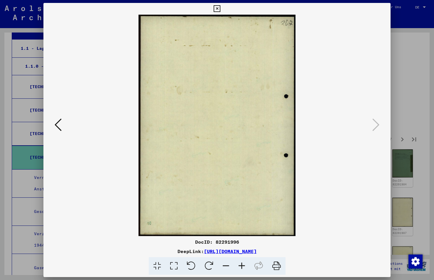
click at [215, 6] on icon at bounding box center [217, 8] width 7 height 7
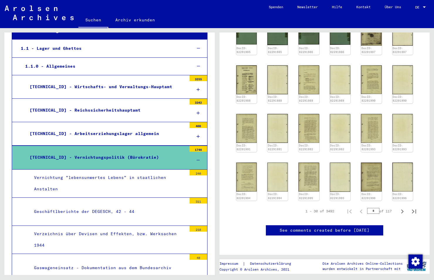
scroll to position [235, 0]
click at [401, 210] on icon "Next page" at bounding box center [402, 212] width 3 height 4
type input "*"
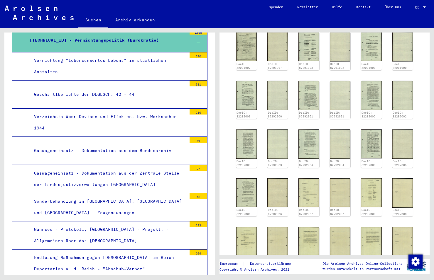
scroll to position [205, 0]
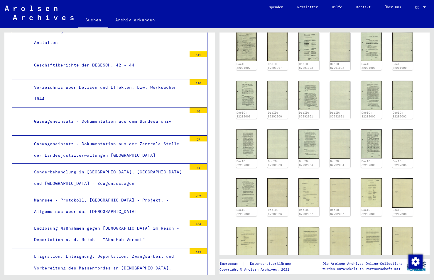
click at [124, 170] on div "Sonderbehandlung in [GEOGRAPHIC_DATA], [GEOGRAPHIC_DATA] und [GEOGRAPHIC_DATA] …" at bounding box center [108, 178] width 157 height 23
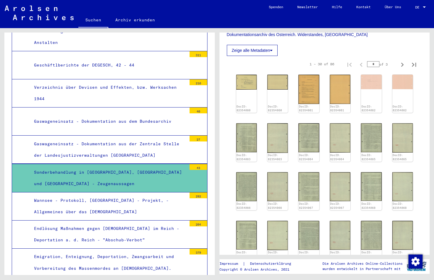
scroll to position [323, 0]
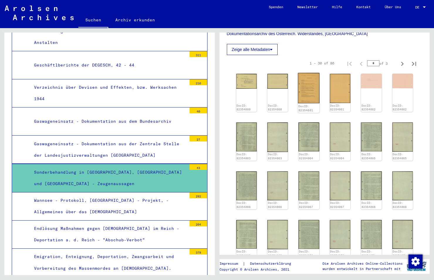
click at [315, 82] on img at bounding box center [309, 88] width 22 height 31
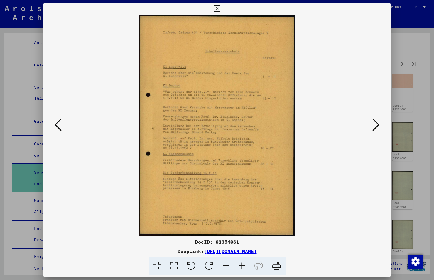
click at [375, 123] on icon at bounding box center [375, 125] width 7 height 14
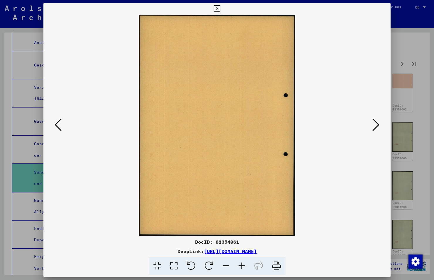
click at [375, 123] on icon at bounding box center [375, 125] width 7 height 14
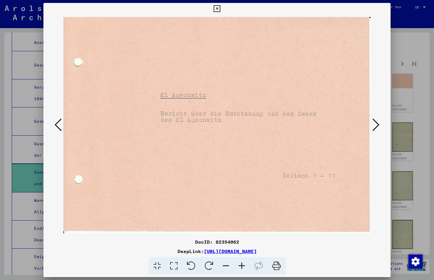
click at [375, 123] on icon at bounding box center [375, 125] width 7 height 14
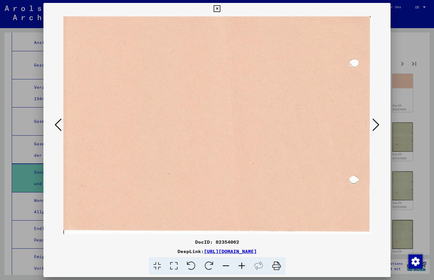
click at [375, 123] on icon at bounding box center [375, 125] width 7 height 14
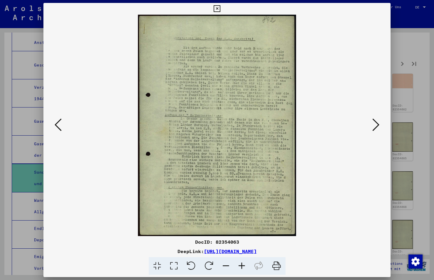
click at [375, 123] on icon at bounding box center [375, 125] width 7 height 14
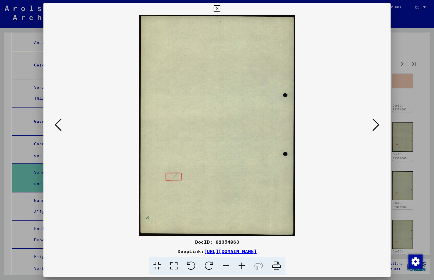
click at [375, 123] on icon at bounding box center [375, 125] width 7 height 14
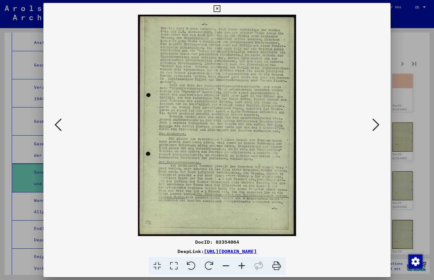
click at [374, 124] on icon at bounding box center [375, 125] width 7 height 14
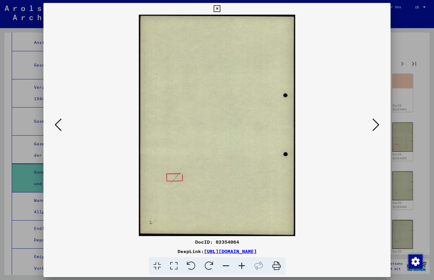
click at [374, 124] on icon at bounding box center [375, 125] width 7 height 14
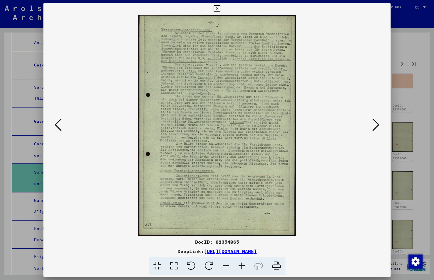
click at [374, 124] on icon at bounding box center [375, 125] width 7 height 14
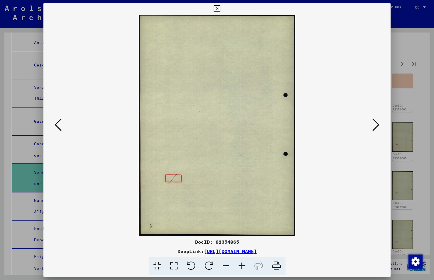
click at [374, 124] on icon at bounding box center [375, 125] width 7 height 14
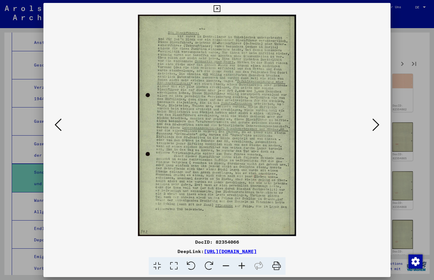
click at [374, 124] on icon at bounding box center [375, 125] width 7 height 14
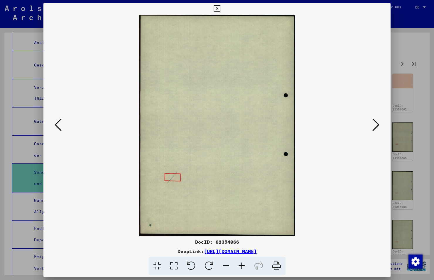
click at [374, 124] on icon at bounding box center [375, 125] width 7 height 14
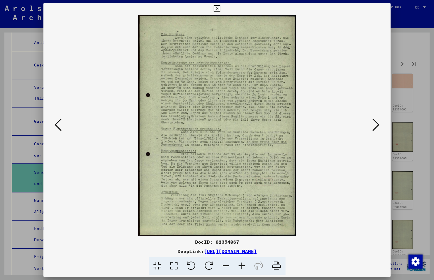
click at [374, 124] on icon at bounding box center [375, 125] width 7 height 14
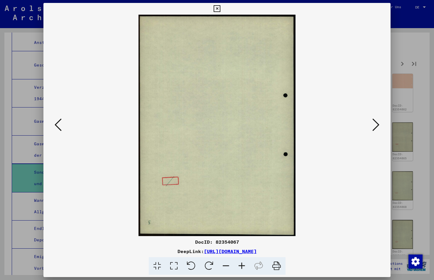
click at [374, 124] on icon at bounding box center [375, 125] width 7 height 14
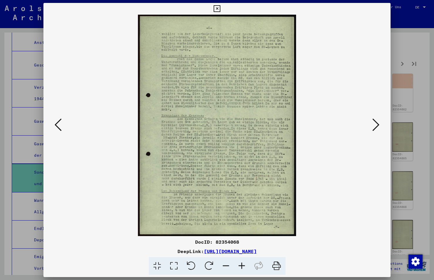
click at [374, 124] on icon at bounding box center [375, 125] width 7 height 14
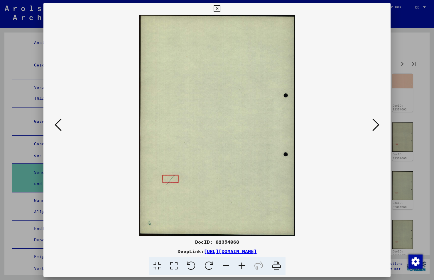
click at [374, 124] on icon at bounding box center [375, 125] width 7 height 14
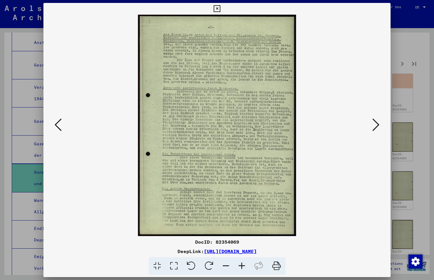
click at [374, 124] on icon at bounding box center [375, 125] width 7 height 14
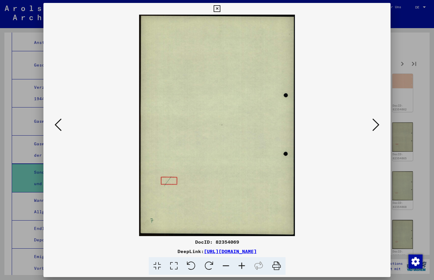
click at [374, 124] on icon at bounding box center [375, 125] width 7 height 14
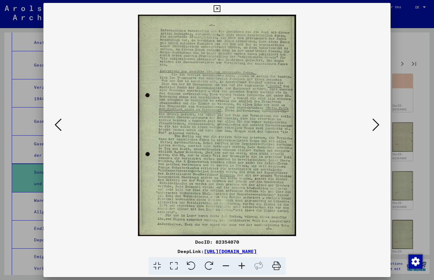
click at [374, 124] on icon at bounding box center [375, 125] width 7 height 14
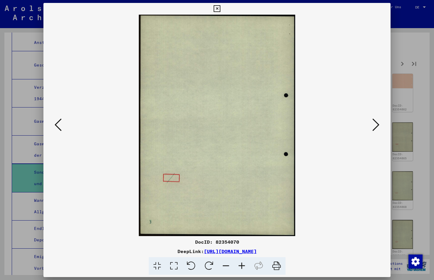
click at [374, 124] on icon at bounding box center [375, 125] width 7 height 14
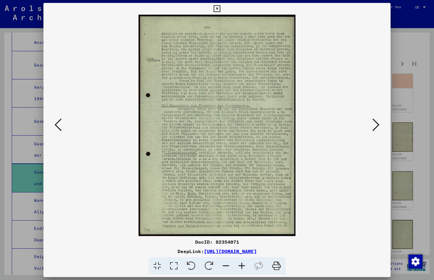
click at [374, 124] on icon at bounding box center [375, 125] width 7 height 14
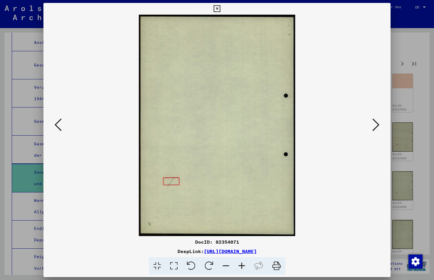
click at [374, 124] on icon at bounding box center [375, 125] width 7 height 14
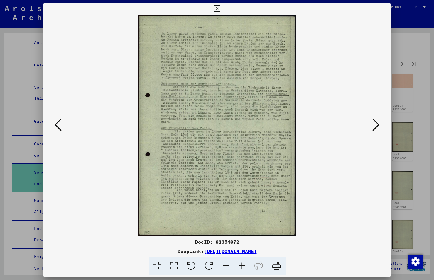
click at [374, 124] on icon at bounding box center [375, 125] width 7 height 14
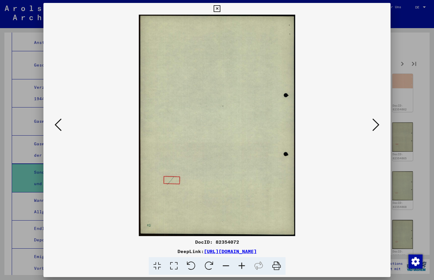
click at [374, 124] on icon at bounding box center [375, 125] width 7 height 14
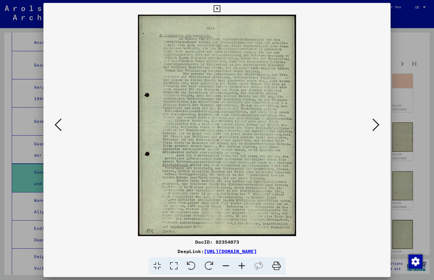
click at [374, 124] on icon at bounding box center [375, 125] width 7 height 14
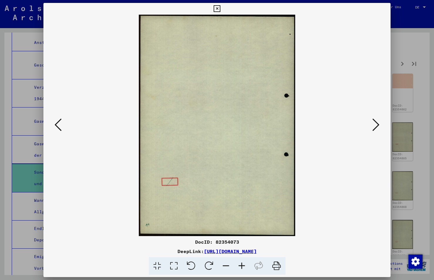
click at [374, 124] on icon at bounding box center [375, 125] width 7 height 14
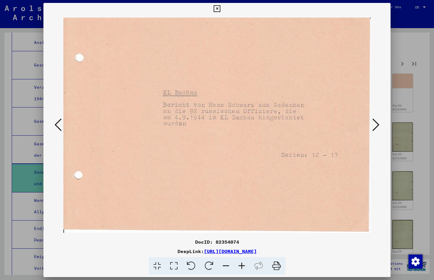
click at [374, 124] on icon at bounding box center [375, 125] width 7 height 14
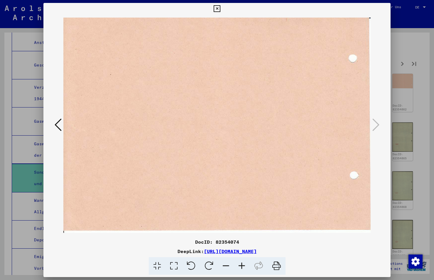
click at [57, 121] on icon at bounding box center [58, 125] width 7 height 14
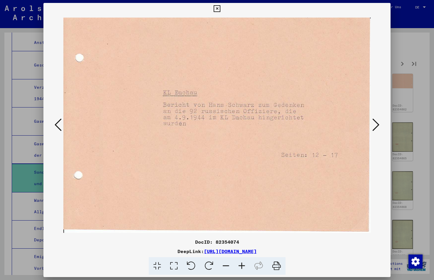
click at [57, 121] on icon at bounding box center [58, 125] width 7 height 14
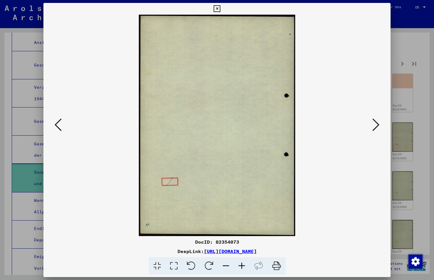
click at [57, 121] on icon at bounding box center [58, 125] width 7 height 14
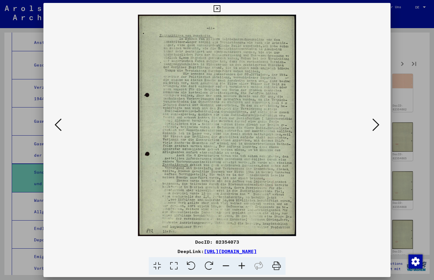
click at [57, 121] on icon at bounding box center [58, 125] width 7 height 14
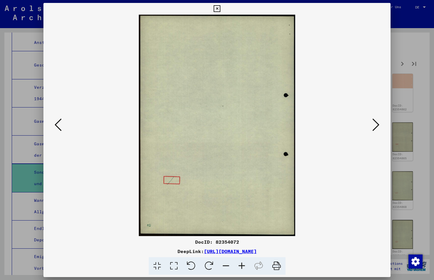
click at [57, 121] on icon at bounding box center [58, 125] width 7 height 14
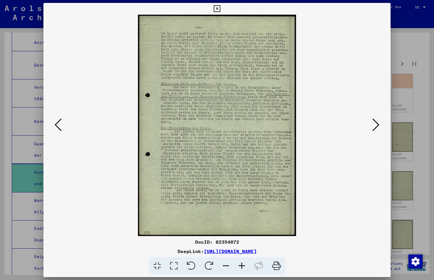
click at [57, 121] on icon at bounding box center [58, 125] width 7 height 14
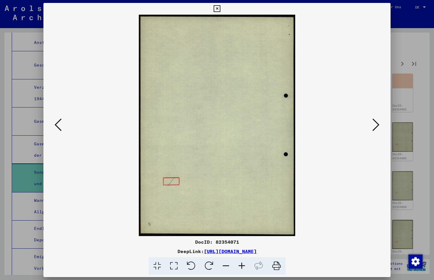
click at [57, 121] on icon at bounding box center [58, 125] width 7 height 14
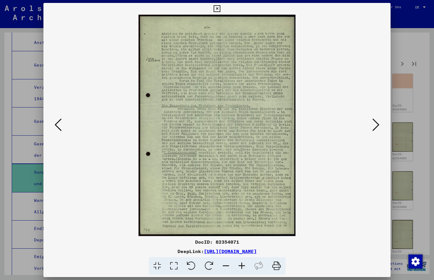
click at [57, 121] on icon at bounding box center [58, 125] width 7 height 14
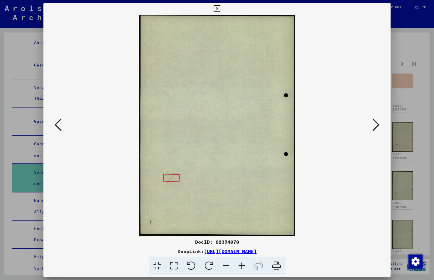
click at [57, 121] on icon at bounding box center [58, 125] width 7 height 14
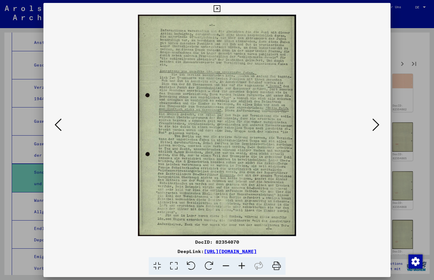
click at [57, 121] on icon at bounding box center [58, 125] width 7 height 14
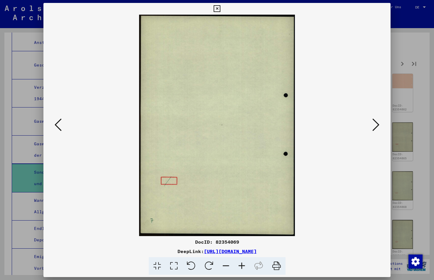
click at [57, 121] on icon at bounding box center [58, 125] width 7 height 14
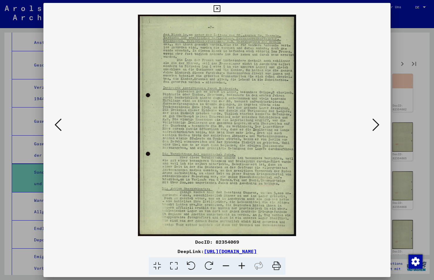
click at [57, 121] on icon at bounding box center [58, 125] width 7 height 14
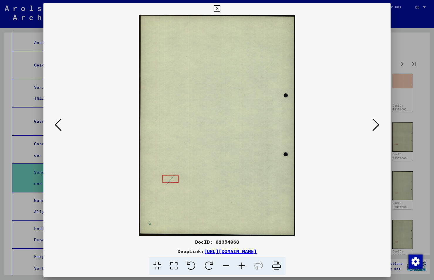
click at [57, 121] on icon at bounding box center [58, 125] width 7 height 14
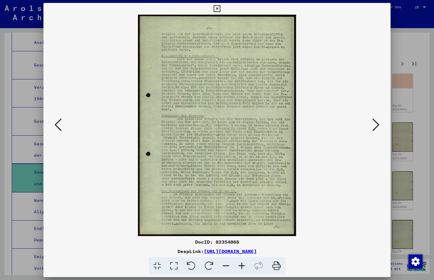
click at [57, 121] on icon at bounding box center [58, 125] width 7 height 14
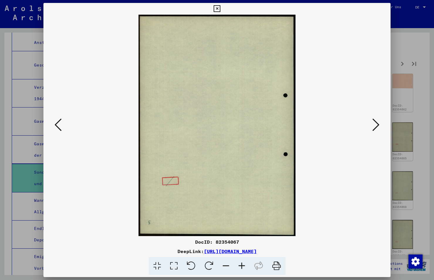
click at [57, 121] on icon at bounding box center [58, 125] width 7 height 14
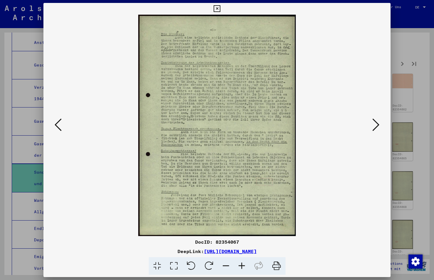
click at [57, 121] on icon at bounding box center [58, 125] width 7 height 14
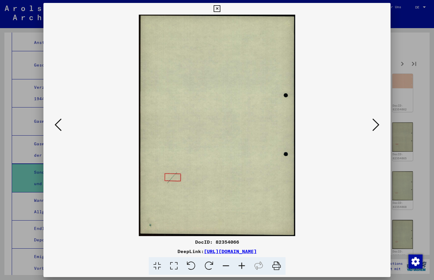
click at [57, 121] on icon at bounding box center [58, 125] width 7 height 14
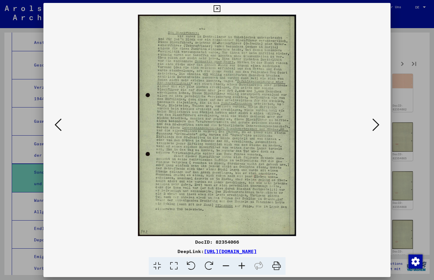
click at [57, 121] on icon at bounding box center [58, 125] width 7 height 14
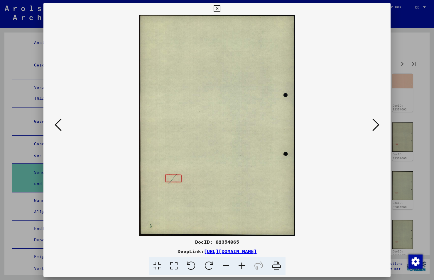
click at [57, 121] on icon at bounding box center [58, 125] width 7 height 14
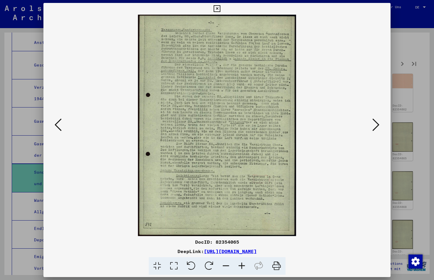
click at [57, 121] on icon at bounding box center [58, 125] width 7 height 14
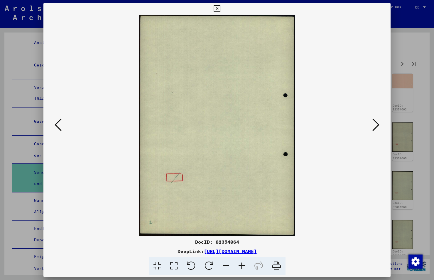
click at [57, 121] on icon at bounding box center [58, 125] width 7 height 14
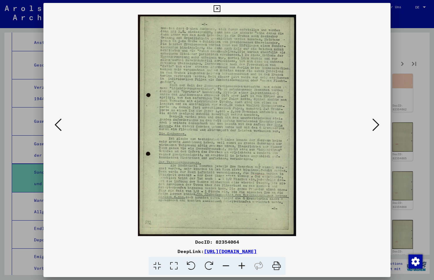
click at [57, 121] on icon at bounding box center [58, 125] width 7 height 14
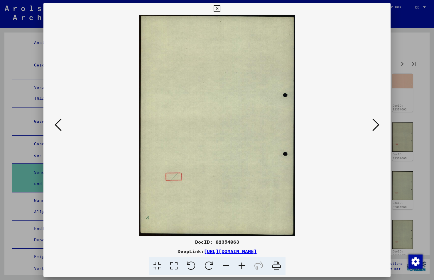
click at [57, 121] on icon at bounding box center [58, 125] width 7 height 14
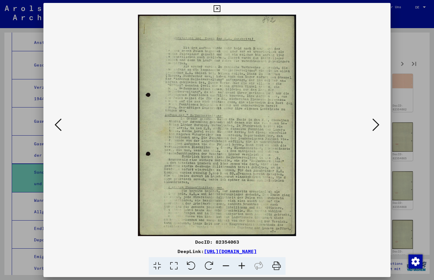
click at [57, 121] on icon at bounding box center [58, 125] width 7 height 14
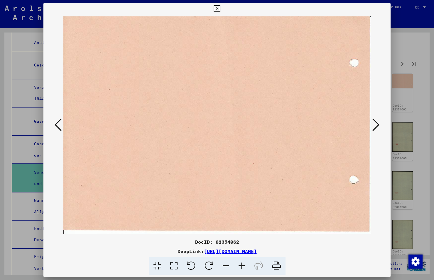
click at [57, 121] on icon at bounding box center [58, 125] width 7 height 14
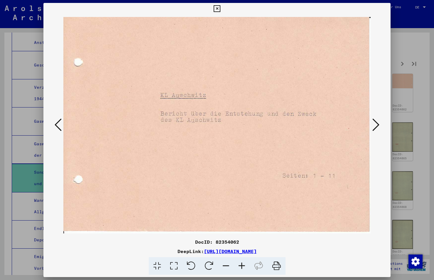
click at [57, 121] on icon at bounding box center [58, 125] width 7 height 14
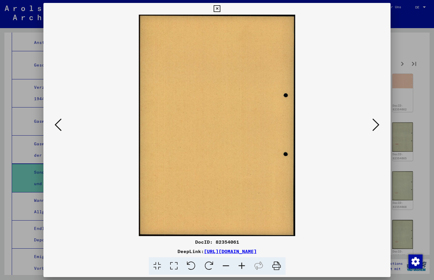
click at [57, 121] on icon at bounding box center [58, 125] width 7 height 14
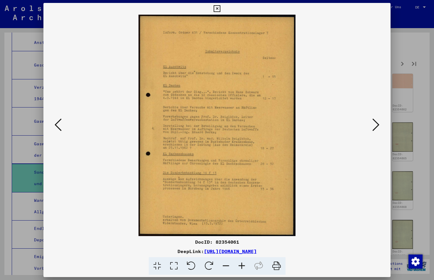
click at [60, 122] on icon at bounding box center [58, 125] width 7 height 14
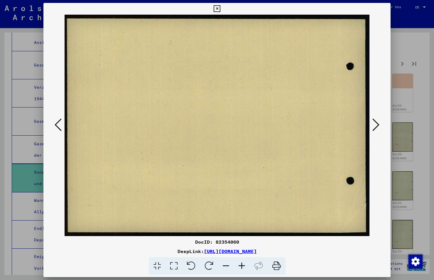
click at [60, 122] on icon at bounding box center [58, 125] width 7 height 14
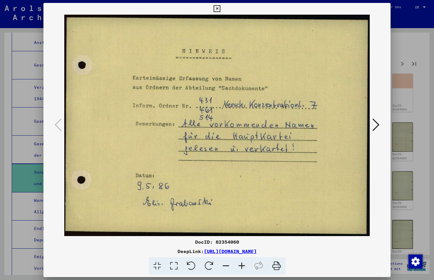
click at [217, 8] on icon at bounding box center [217, 8] width 7 height 7
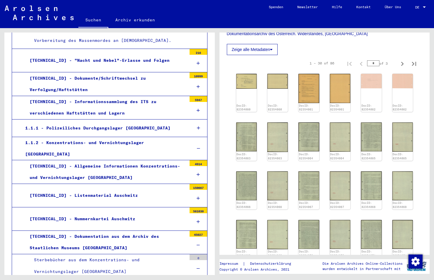
scroll to position [440, 0]
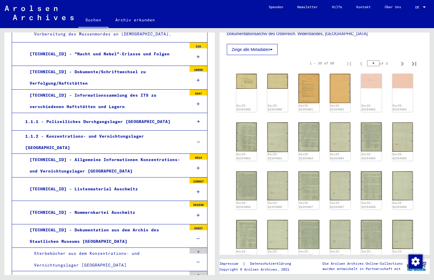
click at [81, 154] on div "[TECHNICAL_ID] - Allgemeine Informationen Konzentrations- und Vernichtungslager…" at bounding box center [105, 165] width 161 height 23
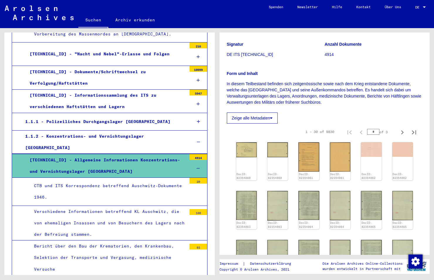
scroll to position [117, 0]
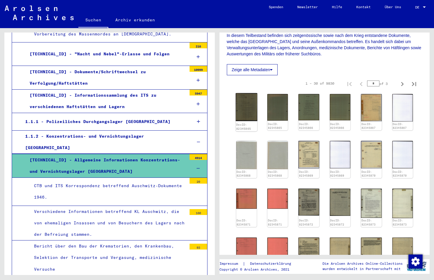
click at [252, 110] on img at bounding box center [247, 107] width 22 height 28
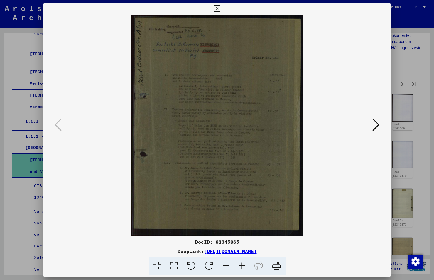
click at [252, 110] on img at bounding box center [216, 126] width 307 height 222
click at [378, 122] on icon at bounding box center [375, 125] width 7 height 14
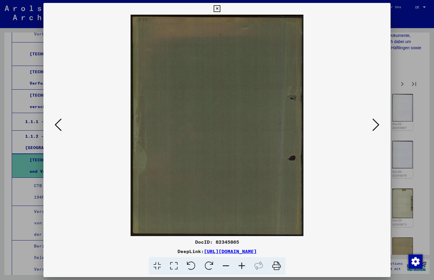
click at [378, 122] on icon at bounding box center [375, 125] width 7 height 14
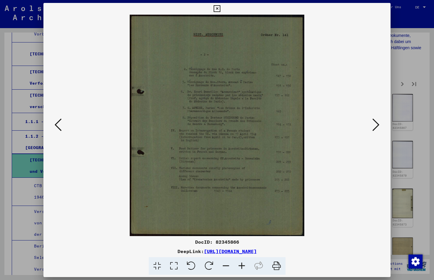
click at [378, 122] on icon at bounding box center [375, 125] width 7 height 14
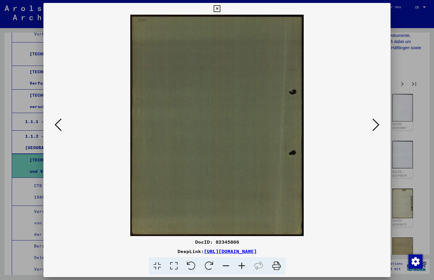
click at [378, 122] on icon at bounding box center [375, 125] width 7 height 14
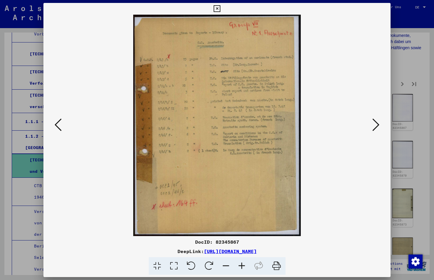
click at [378, 122] on icon at bounding box center [375, 125] width 7 height 14
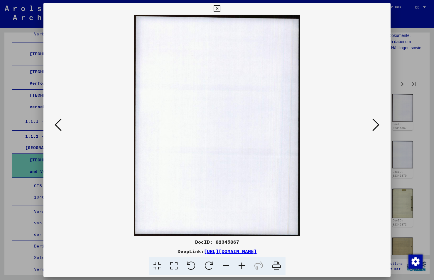
click at [378, 122] on icon at bounding box center [375, 125] width 7 height 14
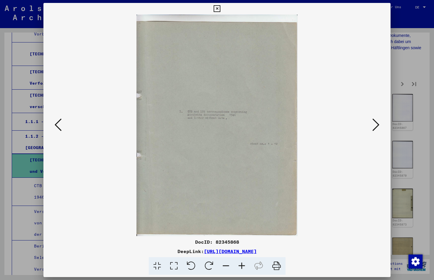
click at [378, 122] on icon at bounding box center [375, 125] width 7 height 14
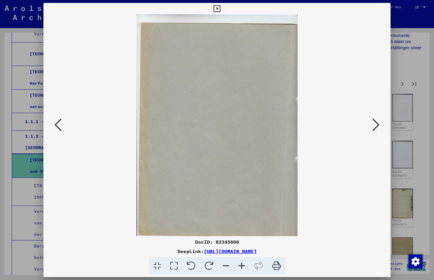
click at [378, 122] on icon at bounding box center [375, 125] width 7 height 14
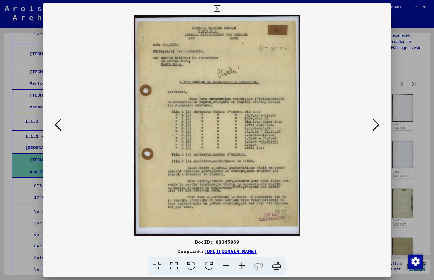
click at [378, 122] on icon at bounding box center [375, 125] width 7 height 14
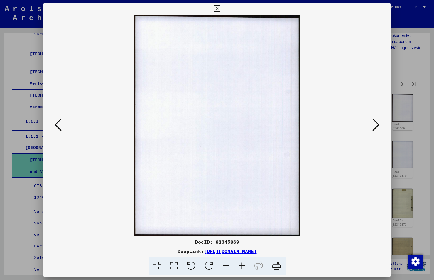
click at [378, 122] on icon at bounding box center [375, 125] width 7 height 14
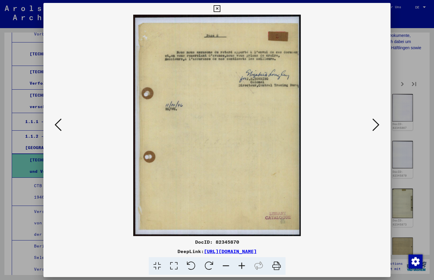
click at [378, 122] on icon at bounding box center [375, 125] width 7 height 14
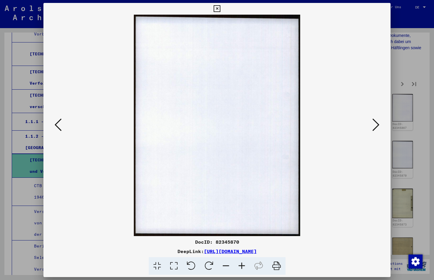
click at [378, 122] on icon at bounding box center [375, 125] width 7 height 14
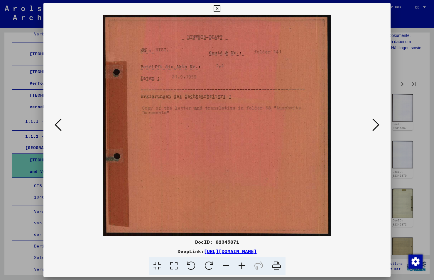
click at [378, 122] on icon at bounding box center [375, 125] width 7 height 14
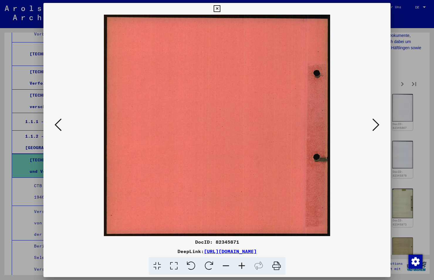
click at [378, 122] on icon at bounding box center [375, 125] width 7 height 14
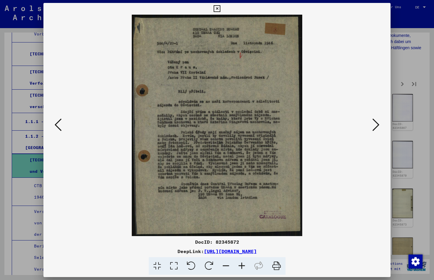
click at [378, 122] on icon at bounding box center [375, 125] width 7 height 14
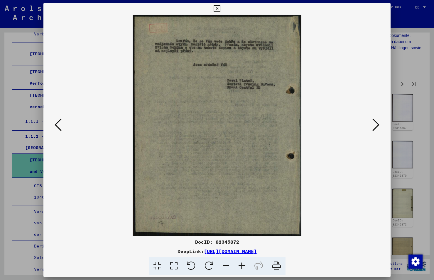
click at [378, 122] on icon at bounding box center [375, 125] width 7 height 14
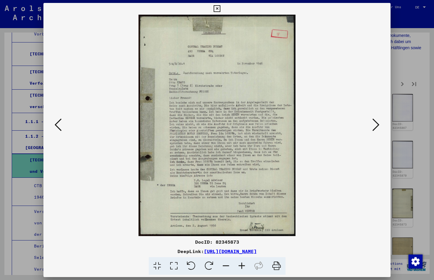
click at [378, 122] on icon at bounding box center [375, 125] width 7 height 14
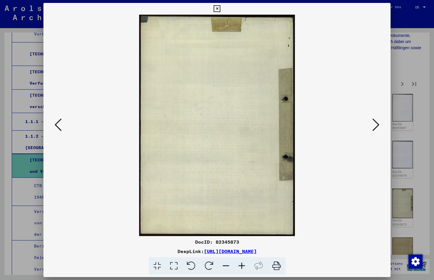
click at [378, 122] on icon at bounding box center [375, 125] width 7 height 14
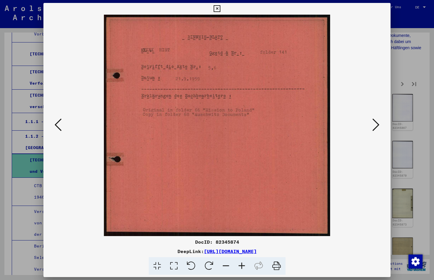
click at [378, 122] on icon at bounding box center [375, 125] width 7 height 14
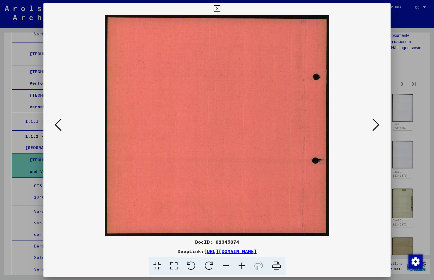
click at [378, 122] on icon at bounding box center [375, 125] width 7 height 14
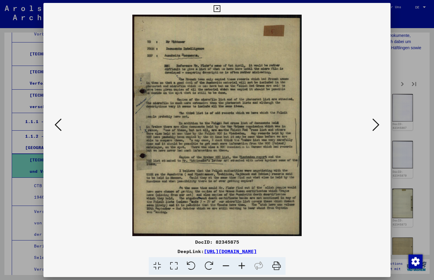
click at [378, 122] on icon at bounding box center [375, 125] width 7 height 14
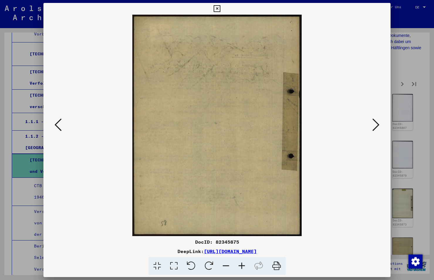
click at [378, 122] on icon at bounding box center [375, 125] width 7 height 14
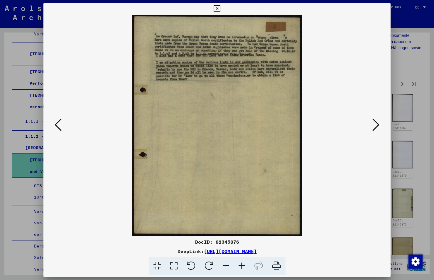
click at [378, 122] on icon at bounding box center [375, 125] width 7 height 14
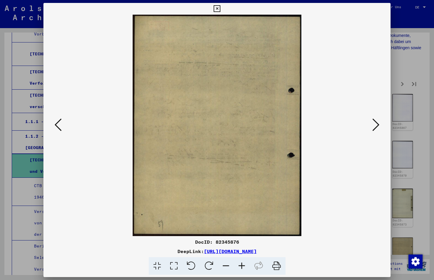
click at [378, 122] on icon at bounding box center [375, 125] width 7 height 14
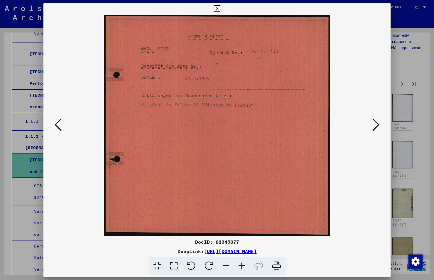
click at [378, 122] on icon at bounding box center [375, 125] width 7 height 14
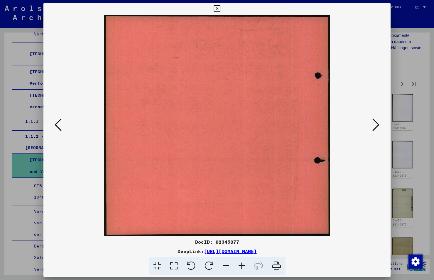
click at [378, 122] on icon at bounding box center [375, 125] width 7 height 14
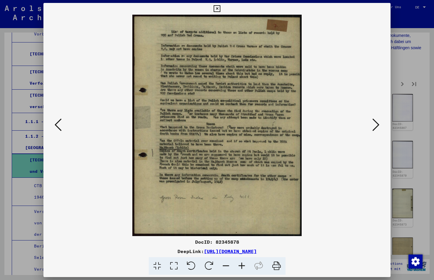
click at [378, 122] on icon at bounding box center [375, 125] width 7 height 14
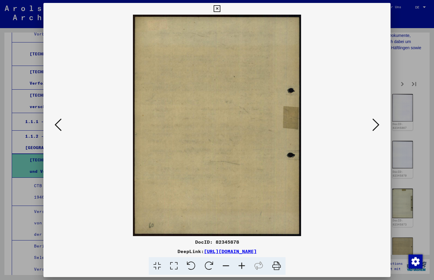
click at [378, 122] on icon at bounding box center [375, 125] width 7 height 14
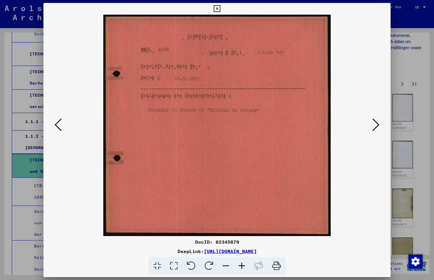
click at [378, 122] on icon at bounding box center [375, 125] width 7 height 14
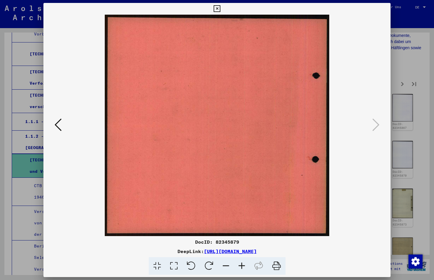
click at [217, 6] on icon at bounding box center [217, 8] width 7 height 7
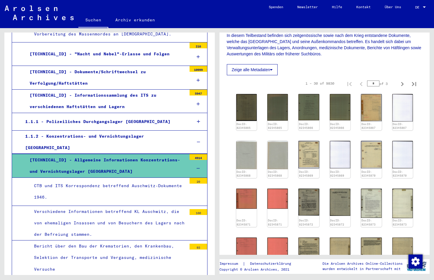
click at [117, 180] on div "CTB und ITS Korrespondenz betreffend Auschwitz-Dokumente 1946." at bounding box center [108, 191] width 157 height 23
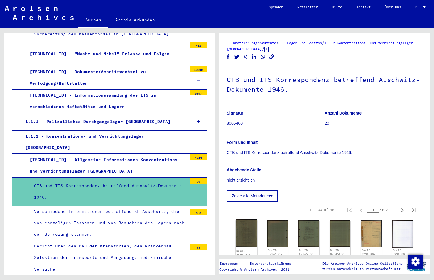
click at [242, 223] on img at bounding box center [247, 234] width 22 height 28
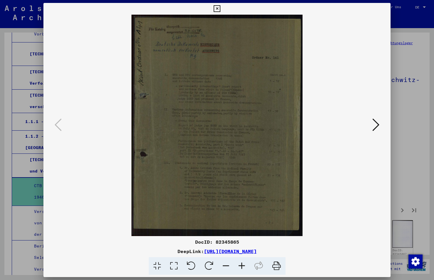
click at [376, 124] on icon at bounding box center [375, 125] width 7 height 14
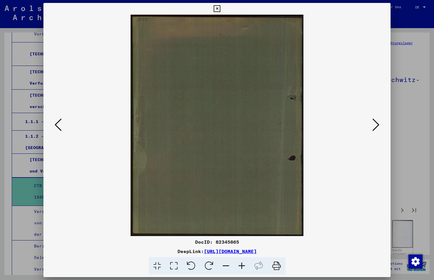
click at [376, 124] on icon at bounding box center [375, 125] width 7 height 14
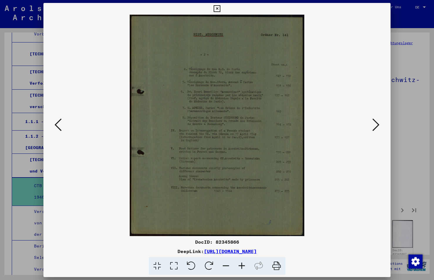
click at [376, 124] on icon at bounding box center [375, 125] width 7 height 14
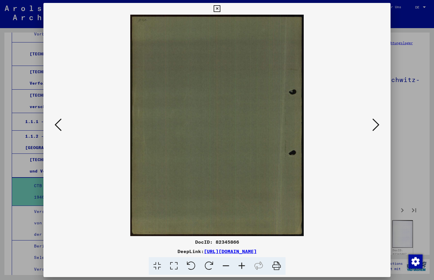
click at [376, 124] on icon at bounding box center [375, 125] width 7 height 14
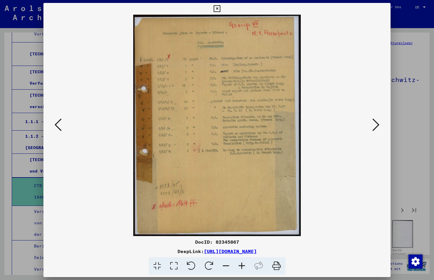
click at [376, 124] on icon at bounding box center [375, 125] width 7 height 14
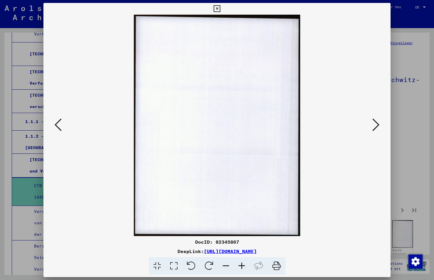
click at [376, 124] on icon at bounding box center [375, 125] width 7 height 14
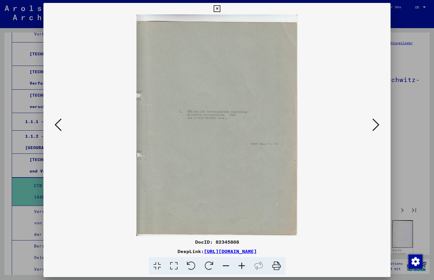
click at [376, 124] on icon at bounding box center [375, 125] width 7 height 14
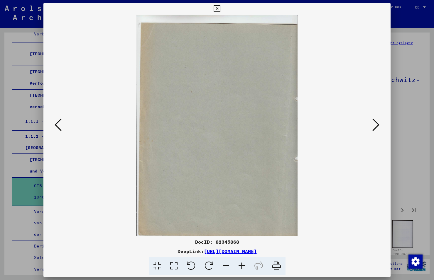
click at [376, 124] on icon at bounding box center [375, 125] width 7 height 14
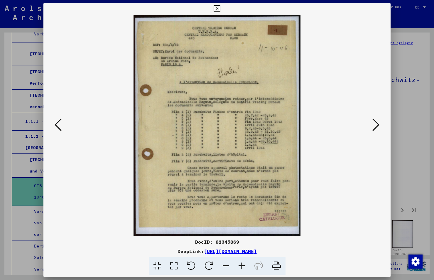
click at [376, 124] on icon at bounding box center [375, 125] width 7 height 14
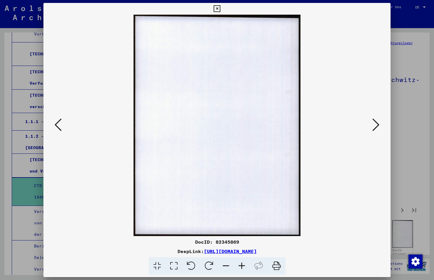
click at [216, 9] on icon at bounding box center [217, 8] width 7 height 7
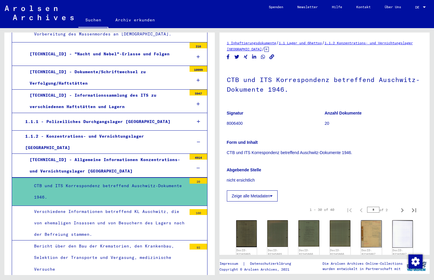
click at [111, 207] on div "Verschiedene Informationen betreffend KL Auschwitz, die von ehemaligen Insassen…" at bounding box center [108, 223] width 157 height 35
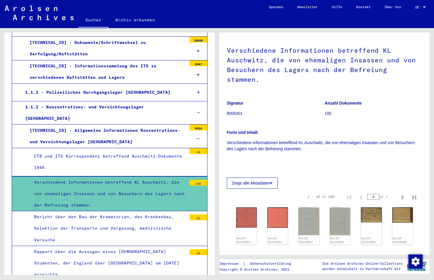
scroll to position [498, 0]
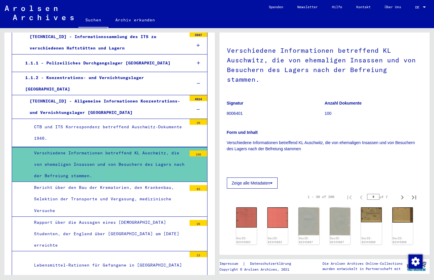
click at [157, 182] on div "Bericht über den Bau der Krematorien, den Krankenbau, Selektion der Transporte …" at bounding box center [108, 199] width 157 height 35
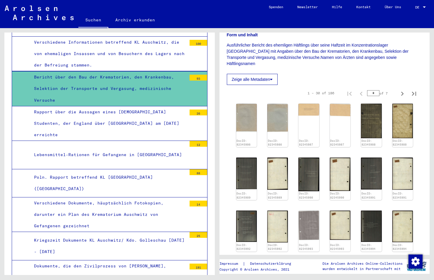
scroll to position [616, 0]
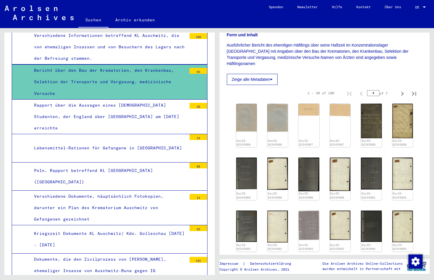
click at [129, 166] on div "Poln. Rapport betreffend KL [GEOGRAPHIC_DATA] ([GEOGRAPHIC_DATA])" at bounding box center [108, 176] width 157 height 23
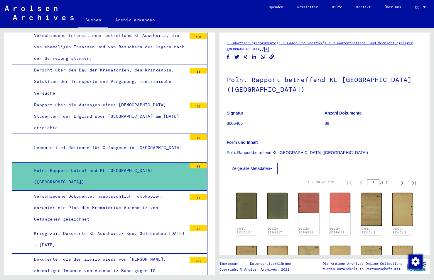
click at [119, 191] on div "Verschiedene Dokumente, häuptsächlich Fotokopien, darunter ein Plan des Kremato…" at bounding box center [108, 208] width 157 height 35
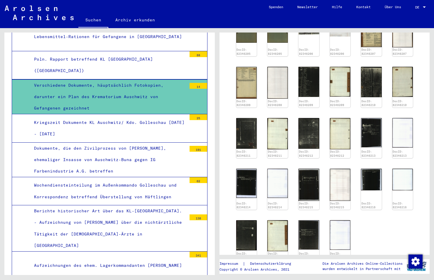
scroll to position [733, 0]
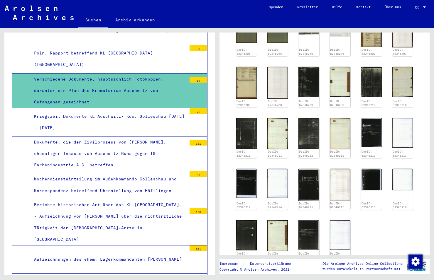
click at [117, 202] on div "Berichte historischer Art über das KL-[GEOGRAPHIC_DATA]. - Aufzeichnung von [PE…" at bounding box center [108, 223] width 157 height 46
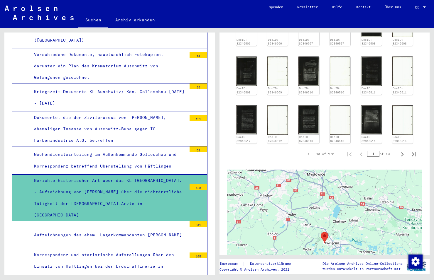
scroll to position [850, 0]
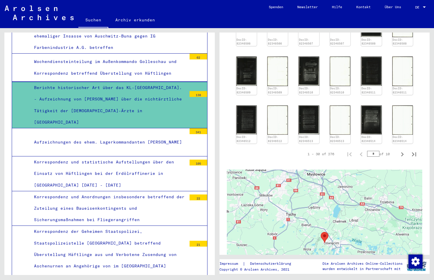
click at [122, 137] on div "Aufzeichnungen des ehem. Lagerkommandanten [PERSON_NAME]" at bounding box center [108, 142] width 157 height 11
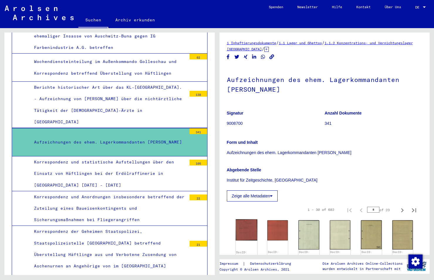
click at [243, 234] on img at bounding box center [247, 230] width 22 height 21
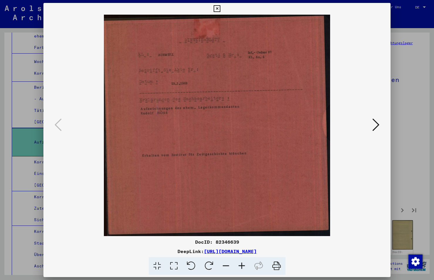
click at [378, 127] on icon at bounding box center [375, 125] width 7 height 14
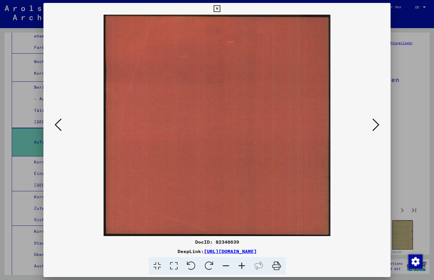
click at [378, 127] on icon at bounding box center [375, 125] width 7 height 14
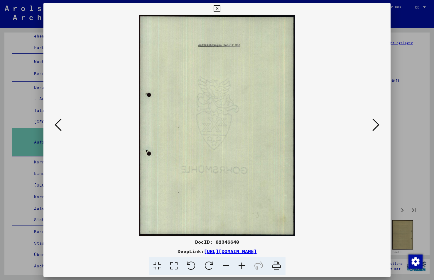
click at [378, 127] on icon at bounding box center [375, 125] width 7 height 14
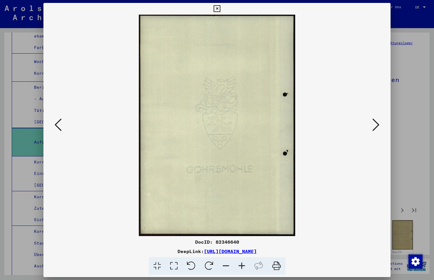
click at [378, 127] on icon at bounding box center [375, 125] width 7 height 14
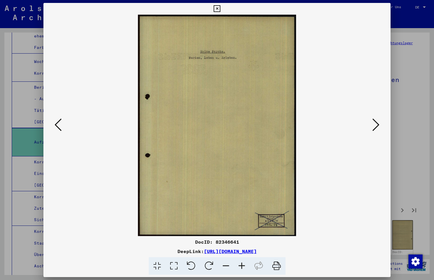
click at [378, 126] on icon at bounding box center [375, 125] width 7 height 14
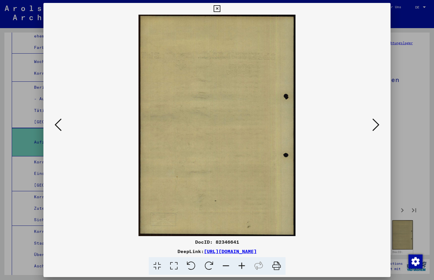
click at [378, 126] on icon at bounding box center [375, 125] width 7 height 14
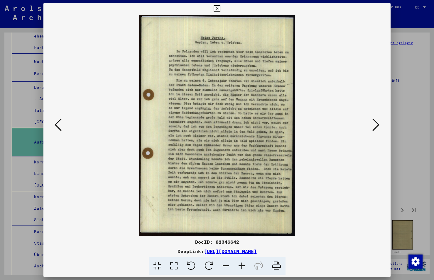
click at [378, 126] on icon at bounding box center [375, 125] width 7 height 14
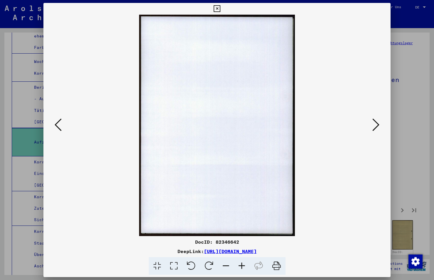
click at [378, 126] on icon at bounding box center [375, 125] width 7 height 14
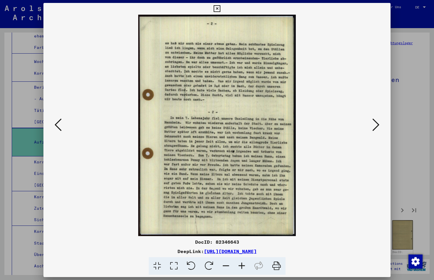
click at [378, 126] on icon at bounding box center [375, 125] width 7 height 14
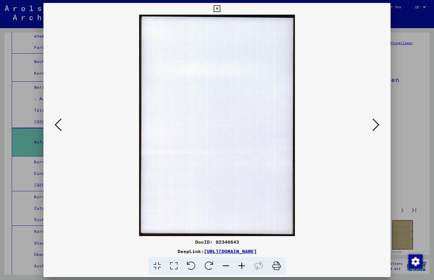
click at [378, 126] on icon at bounding box center [375, 125] width 7 height 14
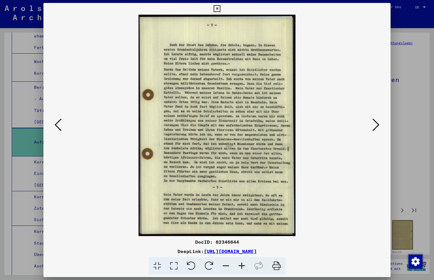
click at [378, 126] on icon at bounding box center [375, 125] width 7 height 14
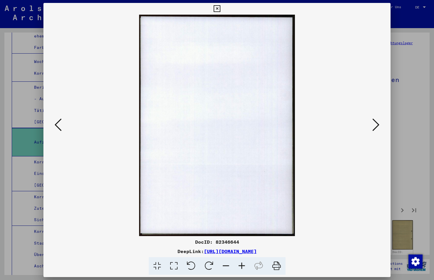
click at [378, 126] on icon at bounding box center [375, 125] width 7 height 14
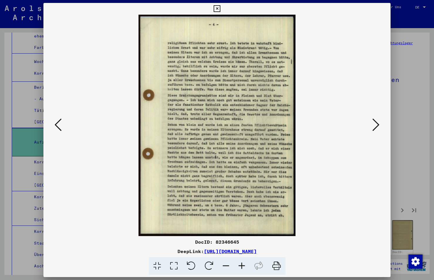
click at [378, 126] on icon at bounding box center [375, 125] width 7 height 14
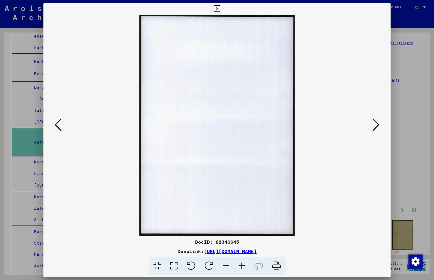
click at [378, 126] on icon at bounding box center [375, 125] width 7 height 14
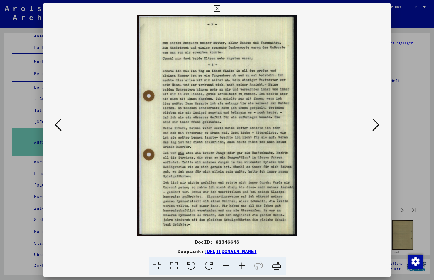
click at [378, 126] on icon at bounding box center [375, 125] width 7 height 14
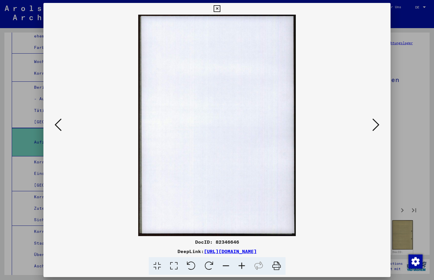
click at [378, 126] on icon at bounding box center [375, 125] width 7 height 14
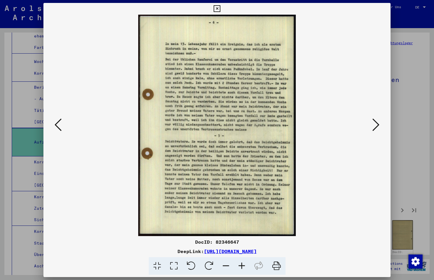
click at [378, 126] on icon at bounding box center [375, 125] width 7 height 14
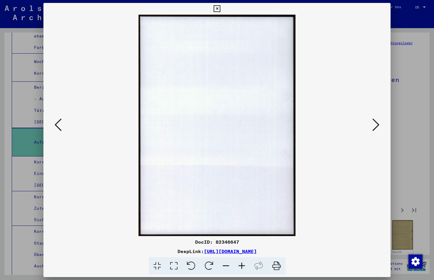
click at [378, 126] on icon at bounding box center [375, 125] width 7 height 14
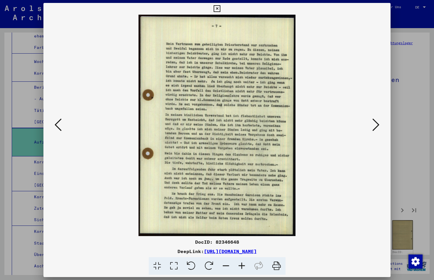
click at [378, 126] on icon at bounding box center [375, 125] width 7 height 14
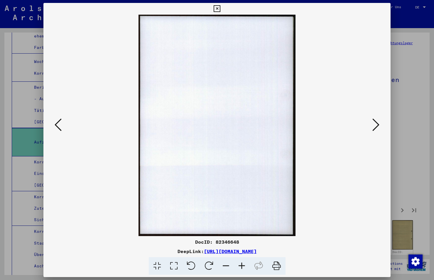
click at [378, 126] on icon at bounding box center [375, 125] width 7 height 14
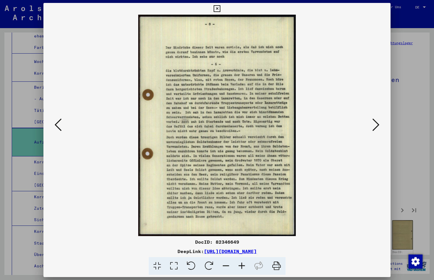
click at [378, 126] on icon at bounding box center [375, 125] width 7 height 14
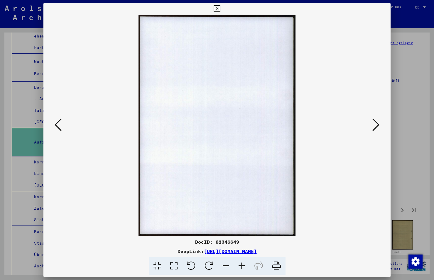
click at [378, 126] on icon at bounding box center [375, 125] width 7 height 14
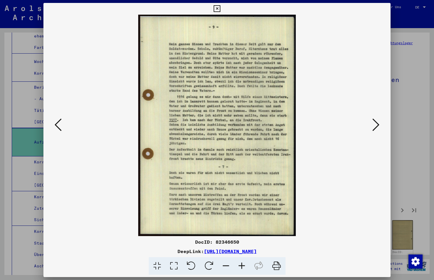
click at [378, 126] on icon at bounding box center [375, 125] width 7 height 14
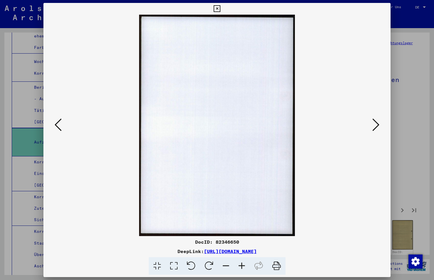
click at [378, 126] on icon at bounding box center [375, 125] width 7 height 14
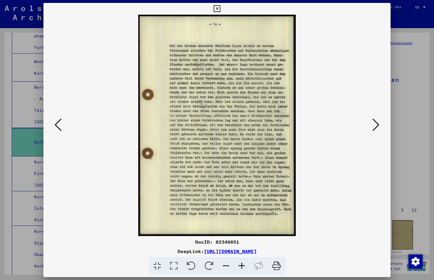
click at [378, 126] on icon at bounding box center [375, 125] width 7 height 14
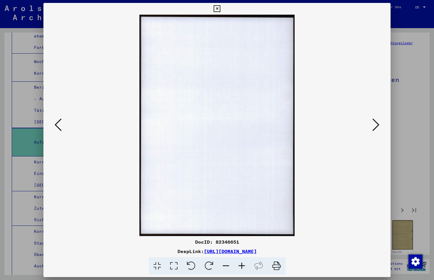
click at [378, 126] on icon at bounding box center [375, 125] width 7 height 14
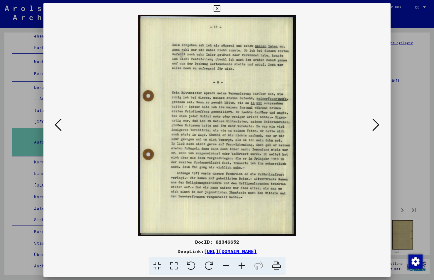
click at [378, 126] on icon at bounding box center [375, 125] width 7 height 14
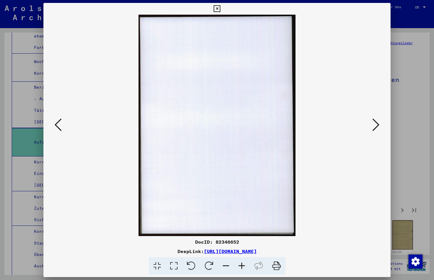
click at [378, 126] on icon at bounding box center [375, 125] width 7 height 14
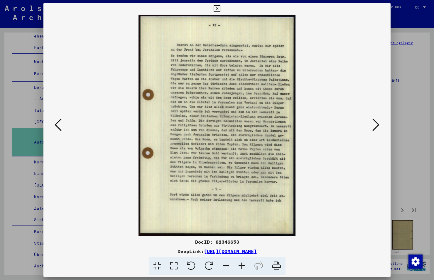
click at [378, 126] on icon at bounding box center [375, 125] width 7 height 14
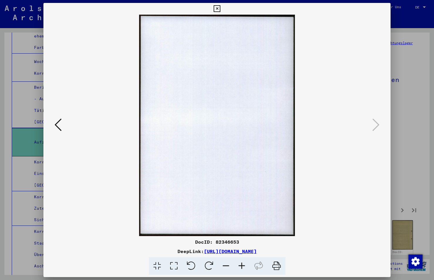
click at [215, 7] on icon at bounding box center [217, 8] width 7 height 7
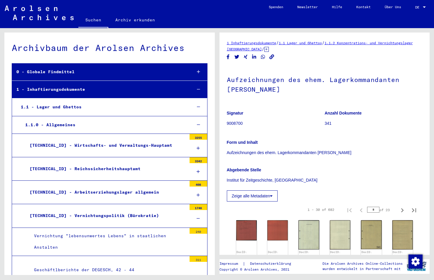
click at [197, 88] on icon at bounding box center [198, 89] width 3 height 4
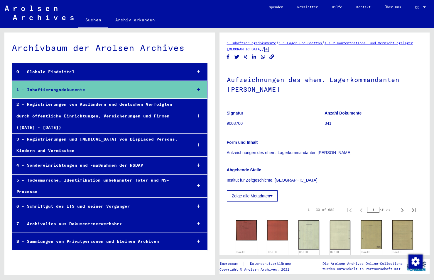
click at [198, 70] on icon at bounding box center [198, 72] width 3 height 4
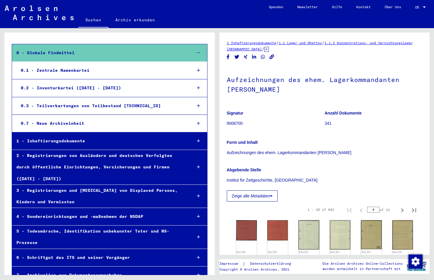
scroll to position [29, 0]
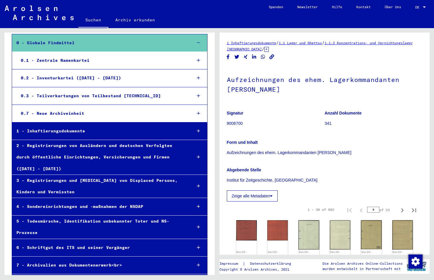
click at [197, 41] on div at bounding box center [198, 42] width 17 height 17
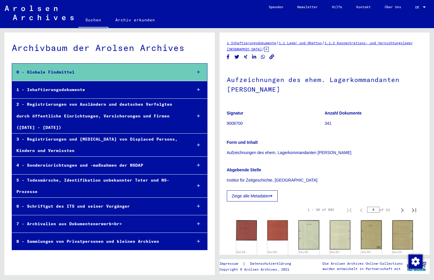
click at [197, 71] on div at bounding box center [198, 72] width 17 height 17
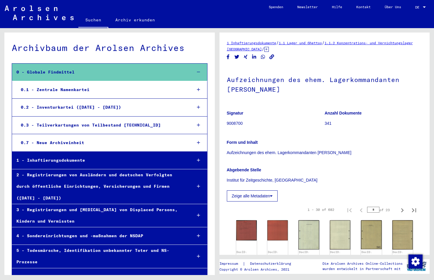
click at [198, 73] on div at bounding box center [198, 72] width 17 height 17
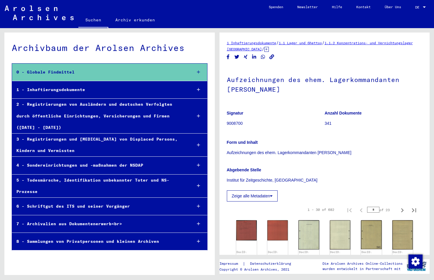
click at [198, 222] on icon at bounding box center [198, 224] width 3 height 4
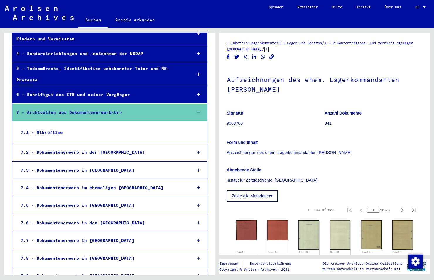
scroll to position [147, 0]
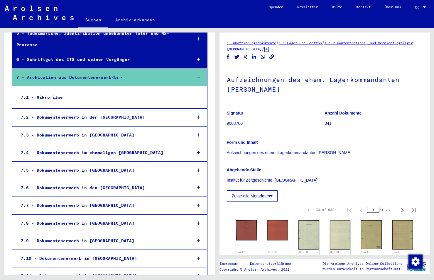
click at [55, 99] on div "7.1 - Mikrofilme" at bounding box center [101, 97] width 170 height 11
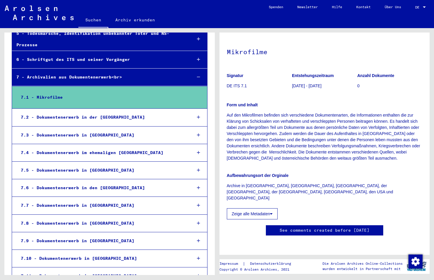
scroll to position [202, 0]
click at [131, 114] on div "7.2 - Dokumentenerwerb in der [GEOGRAPHIC_DATA]" at bounding box center [101, 117] width 171 height 11
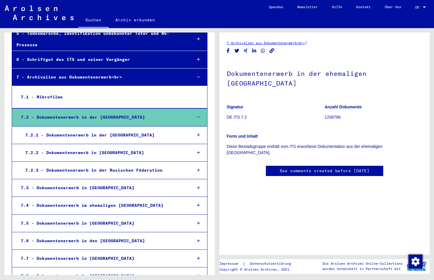
scroll to position [111, 0]
click at [91, 152] on div "7.2.2 - Dokumentenerwerb in [GEOGRAPHIC_DATA]" at bounding box center [104, 152] width 166 height 11
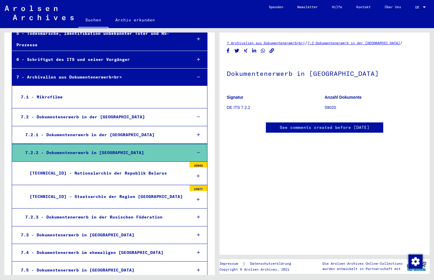
scroll to position [29, 0]
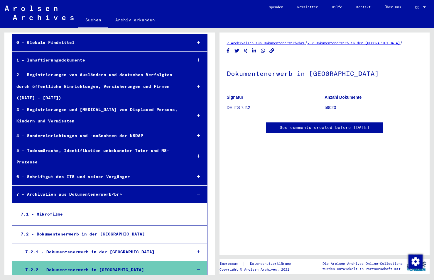
click at [142, 76] on div "2 - Registrierungen von Ausländern und deutschen Verfolgten durch öffentliche E…" at bounding box center [99, 86] width 175 height 35
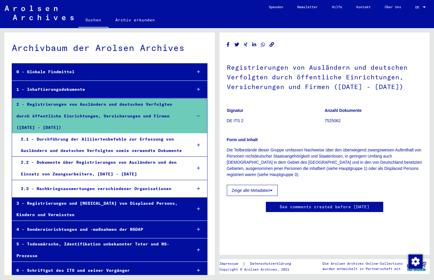
click at [72, 67] on div "0 - Globale Findmittel" at bounding box center [99, 71] width 175 height 11
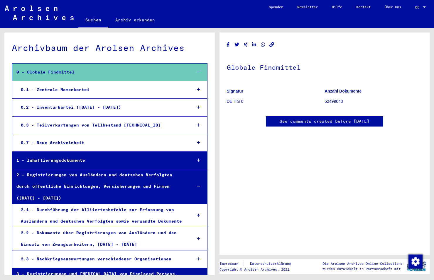
click at [72, 89] on div "0.1 - Zentrale Namenkartei" at bounding box center [101, 89] width 171 height 11
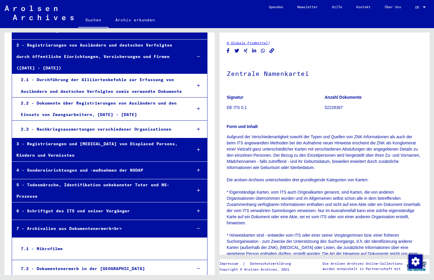
scroll to position [293, 0]
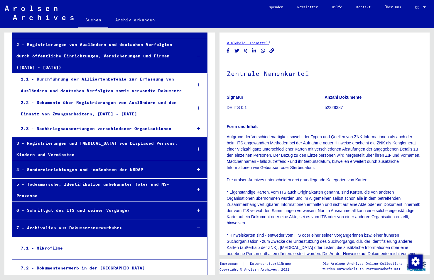
click at [124, 144] on div "3 - Registrierungen und [MEDICAL_DATA] von Displaced Persons, Kindern und Vermi…" at bounding box center [99, 149] width 175 height 23
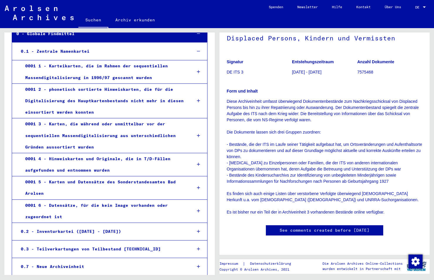
scroll to position [29, 0]
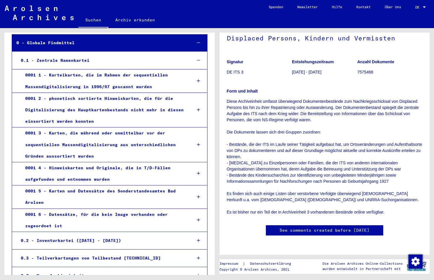
click at [130, 135] on div "0001 3 - Karten, die während oder unmittelbar vor der sequentiellen Massendigit…" at bounding box center [104, 145] width 166 height 35
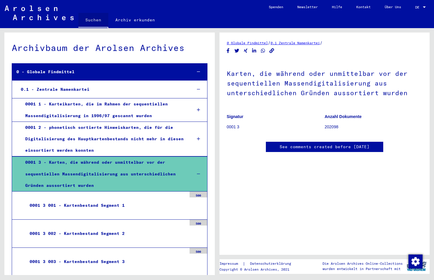
click at [88, 18] on link "Suchen" at bounding box center [93, 20] width 30 height 15
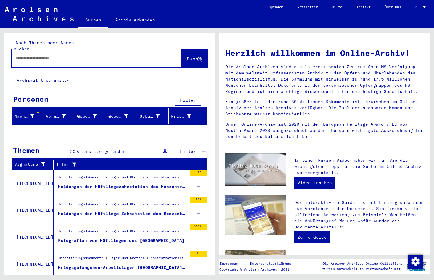
click at [45, 55] on input "text" at bounding box center [89, 58] width 149 height 6
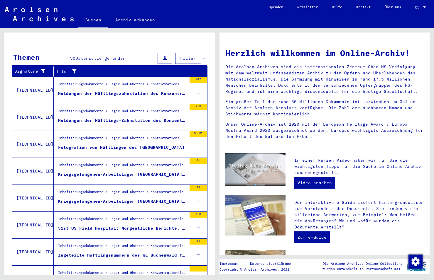
scroll to position [23, 0]
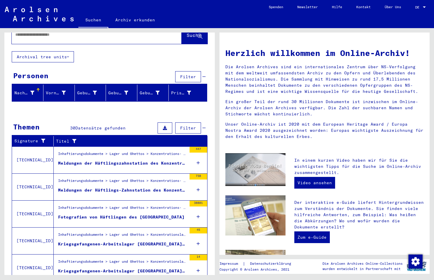
click at [96, 160] on div "Meldungen der Häftlingszahnstation des Konzentrationslagers [GEOGRAPHIC_DATA] e…" at bounding box center [122, 163] width 129 height 6
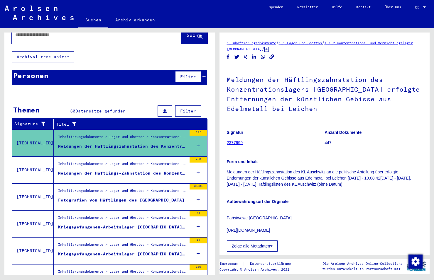
click at [95, 161] on div "Inhaftierungsdokumente > Lager und Ghettos > Konzentrations- und Vernichtungsla…" at bounding box center [122, 165] width 129 height 8
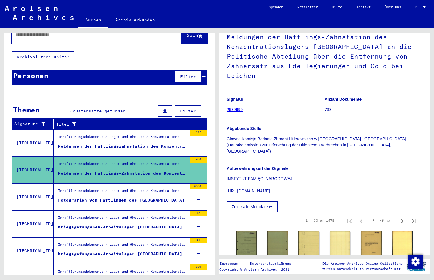
scroll to position [147, 0]
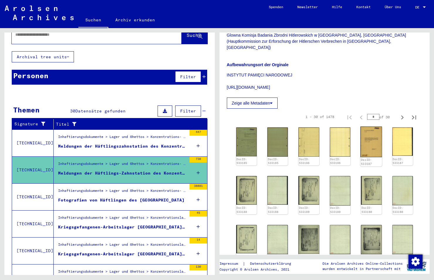
click at [367, 133] on img at bounding box center [371, 142] width 22 height 31
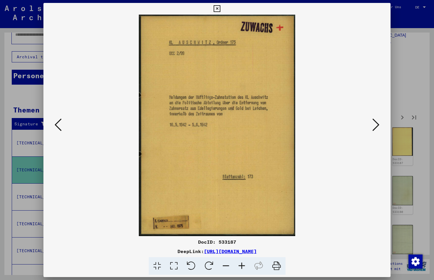
click at [377, 126] on icon at bounding box center [375, 125] width 7 height 14
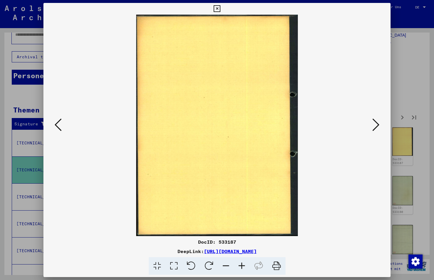
click at [377, 126] on icon at bounding box center [375, 125] width 7 height 14
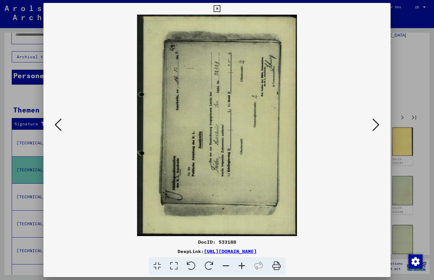
click at [377, 126] on icon at bounding box center [375, 125] width 7 height 14
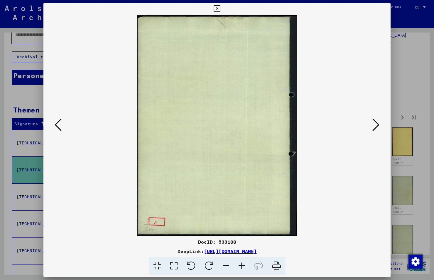
click at [377, 126] on icon at bounding box center [375, 125] width 7 height 14
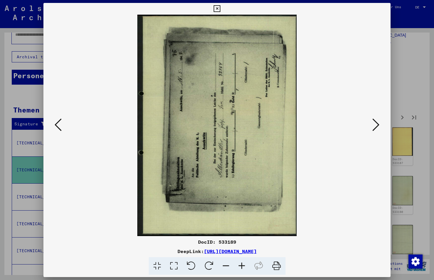
click at [377, 126] on icon at bounding box center [375, 125] width 7 height 14
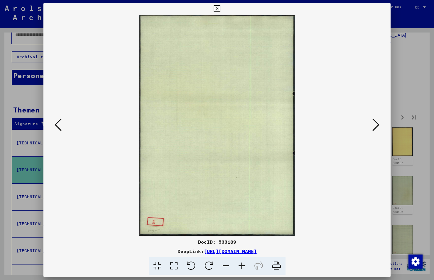
click at [377, 126] on icon at bounding box center [375, 125] width 7 height 14
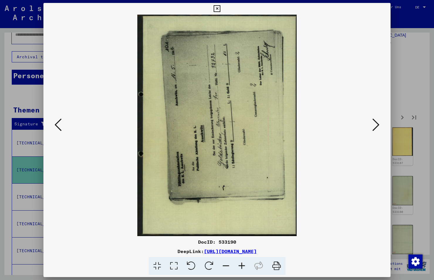
click at [377, 126] on icon at bounding box center [375, 125] width 7 height 14
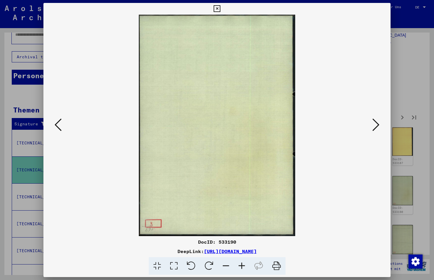
click at [377, 126] on icon at bounding box center [375, 125] width 7 height 14
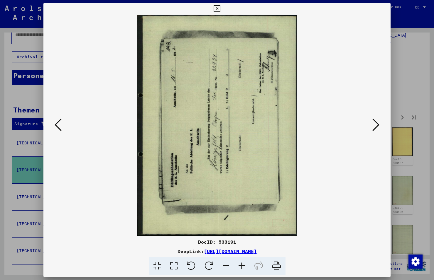
click at [209, 261] on icon at bounding box center [209, 267] width 18 height 18
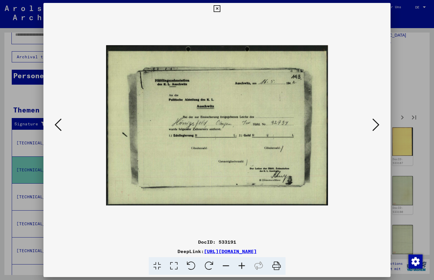
click at [378, 125] on icon at bounding box center [375, 125] width 7 height 14
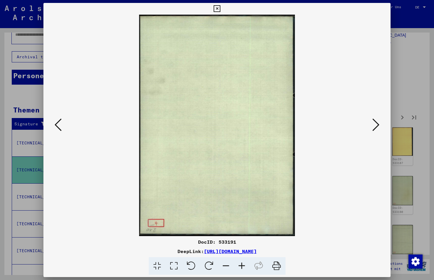
click at [378, 125] on icon at bounding box center [375, 125] width 7 height 14
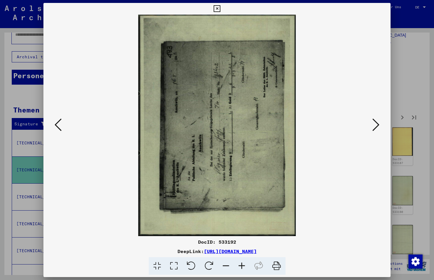
click at [378, 125] on icon at bounding box center [375, 125] width 7 height 14
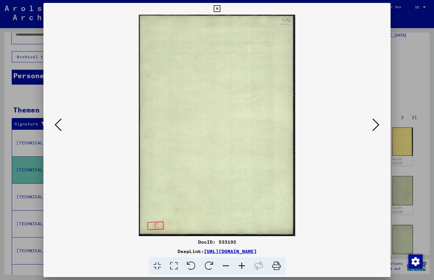
click at [378, 125] on icon at bounding box center [375, 125] width 7 height 14
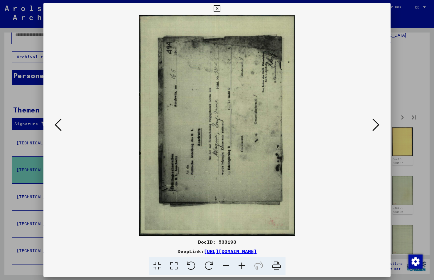
click at [378, 125] on icon at bounding box center [375, 125] width 7 height 14
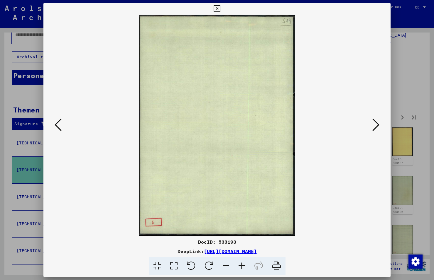
click at [378, 125] on icon at bounding box center [375, 125] width 7 height 14
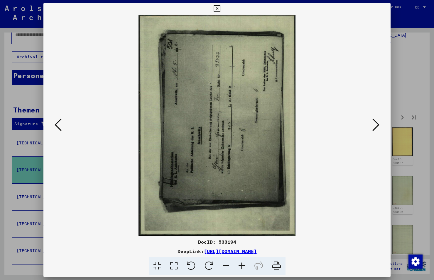
click at [209, 265] on icon at bounding box center [209, 267] width 18 height 18
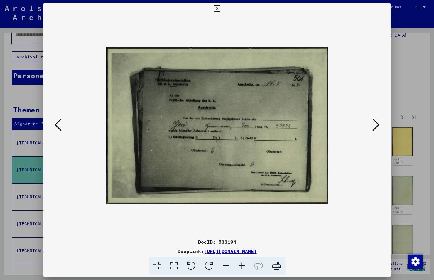
click at [375, 126] on icon at bounding box center [375, 125] width 7 height 14
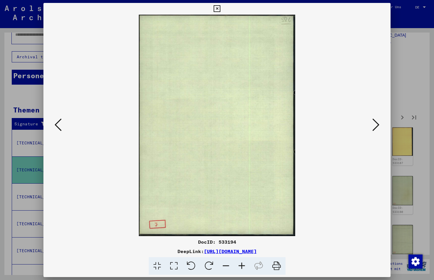
click at [375, 126] on icon at bounding box center [375, 125] width 7 height 14
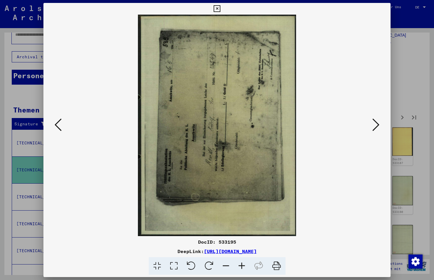
click at [375, 126] on icon at bounding box center [375, 125] width 7 height 14
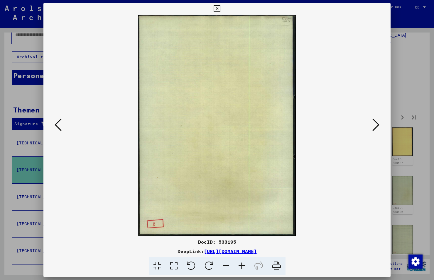
click at [375, 126] on icon at bounding box center [375, 125] width 7 height 14
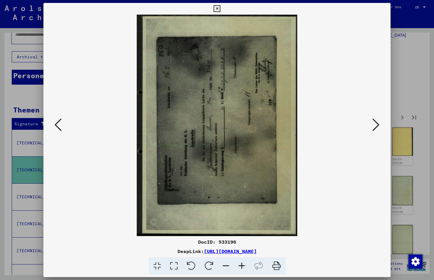
click at [375, 126] on icon at bounding box center [375, 125] width 7 height 14
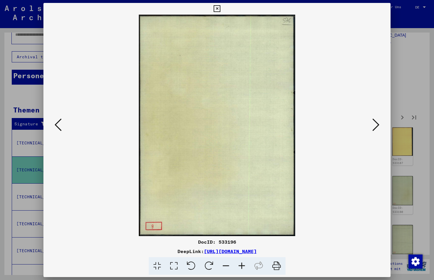
click at [375, 126] on icon at bounding box center [375, 125] width 7 height 14
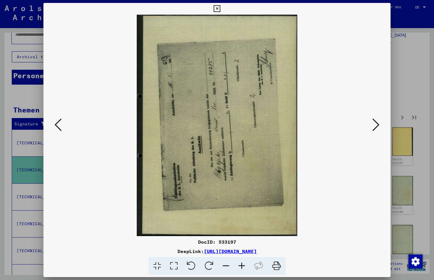
click at [205, 262] on icon at bounding box center [209, 267] width 18 height 18
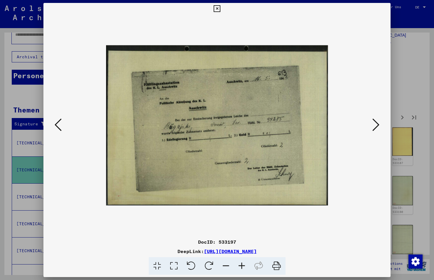
click at [373, 124] on icon at bounding box center [375, 125] width 7 height 14
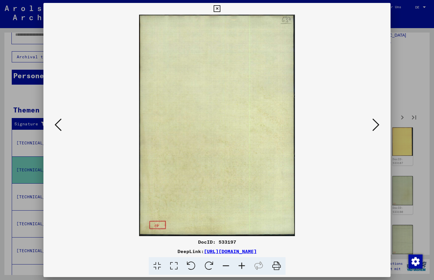
click at [373, 124] on icon at bounding box center [375, 125] width 7 height 14
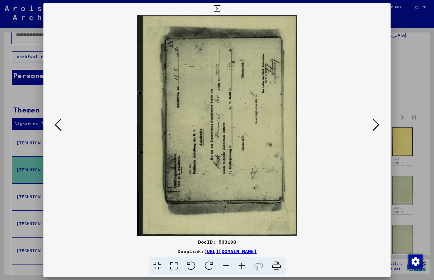
click at [211, 264] on icon at bounding box center [209, 267] width 18 height 18
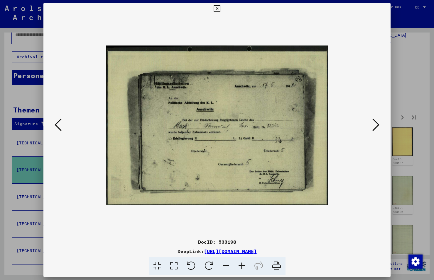
click at [374, 126] on icon at bounding box center [375, 125] width 7 height 14
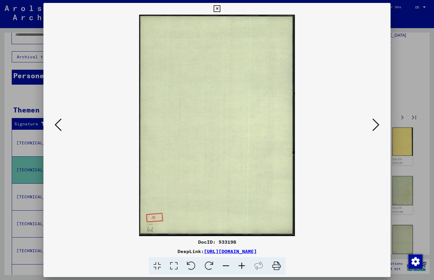
click at [374, 126] on icon at bounding box center [375, 125] width 7 height 14
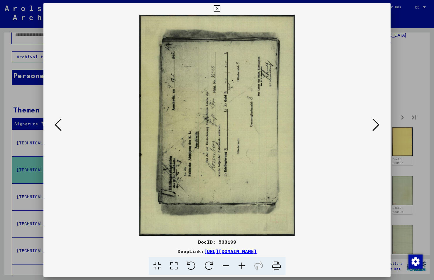
click at [208, 265] on icon at bounding box center [209, 267] width 18 height 18
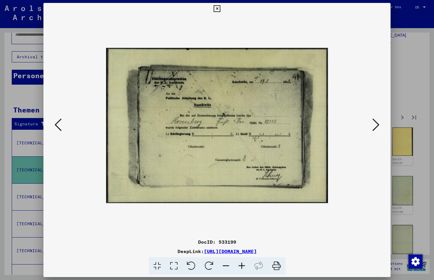
click at [374, 126] on icon at bounding box center [375, 125] width 7 height 14
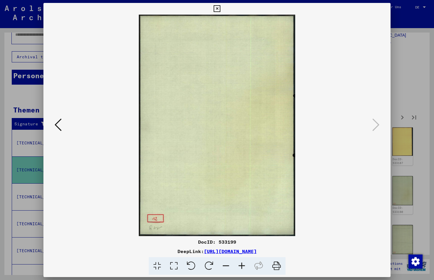
click at [55, 123] on button at bounding box center [58, 125] width 11 height 17
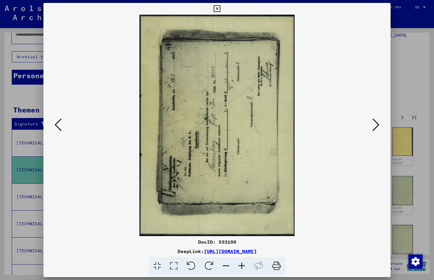
click at [58, 124] on icon at bounding box center [58, 125] width 7 height 14
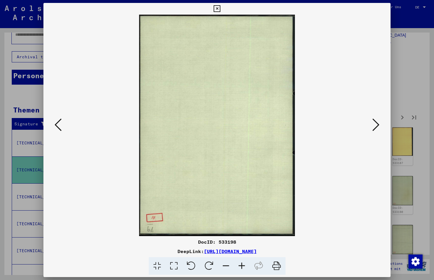
click at [58, 124] on icon at bounding box center [58, 125] width 7 height 14
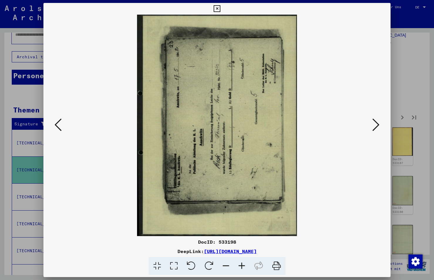
click at [59, 124] on icon at bounding box center [58, 125] width 7 height 14
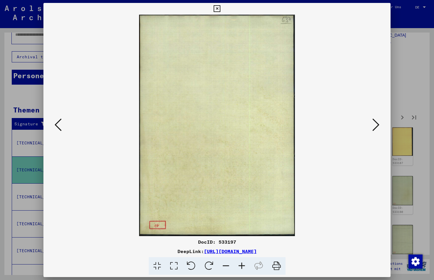
click at [59, 124] on icon at bounding box center [58, 125] width 7 height 14
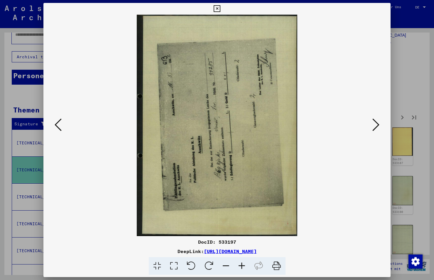
click at [206, 267] on icon at bounding box center [209, 267] width 18 height 18
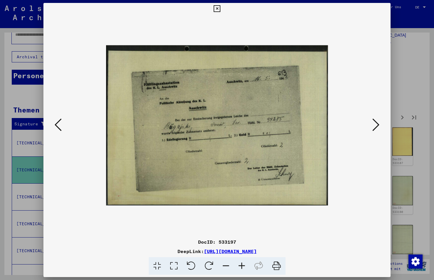
click at [214, 9] on icon at bounding box center [217, 8] width 7 height 7
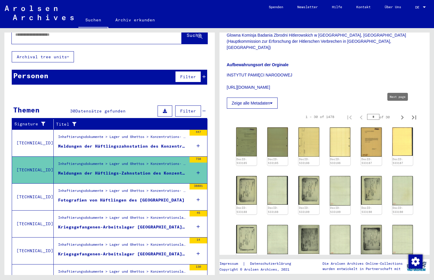
click at [398, 114] on icon "Next page" at bounding box center [402, 118] width 8 height 8
type input "*"
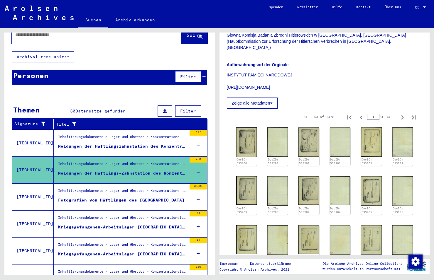
click at [106, 197] on div "Fotografien von Häftlingen des [GEOGRAPHIC_DATA]" at bounding box center [121, 200] width 126 height 6
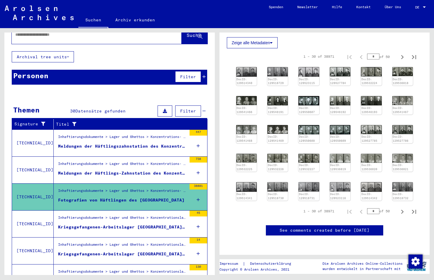
scroll to position [293, 0]
click at [401, 210] on icon "Next page" at bounding box center [402, 212] width 3 height 4
type input "*"
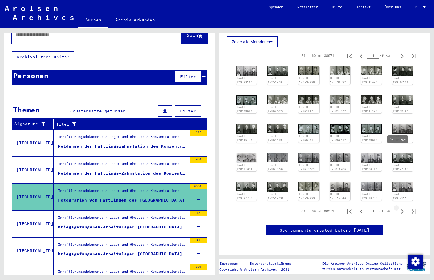
click at [401, 210] on icon "Next page" at bounding box center [402, 212] width 3 height 4
type input "*"
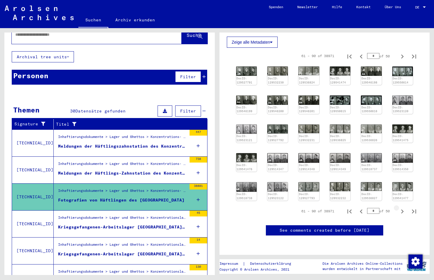
click at [401, 210] on icon "Next page" at bounding box center [402, 212] width 3 height 4
type input "*"
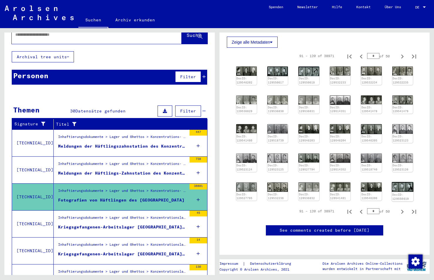
scroll to position [312, 0]
click at [399, 193] on link "DocID: 129550619" at bounding box center [400, 197] width 17 height 8
click at [398, 208] on icon "Next page" at bounding box center [402, 212] width 8 height 8
type input "*"
